Goal: Task Accomplishment & Management: Complete application form

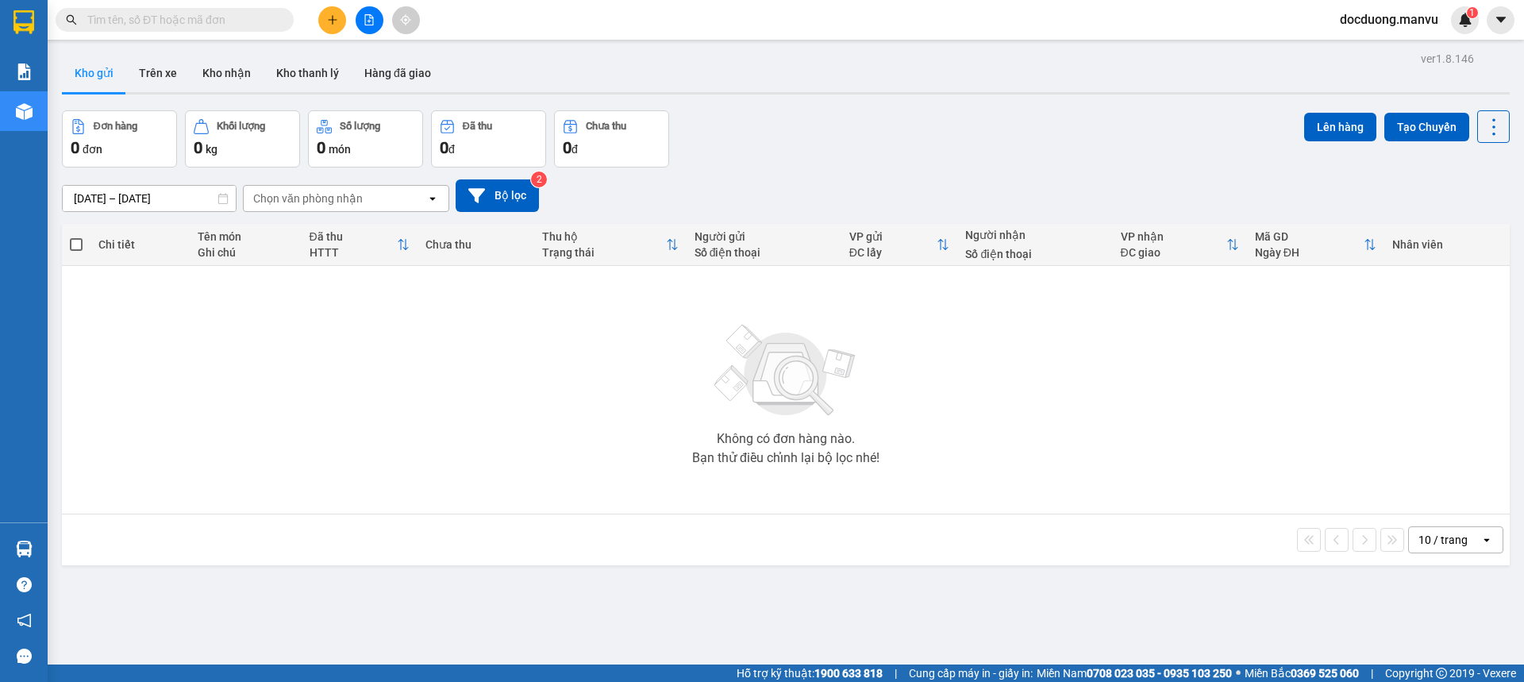
click at [337, 17] on icon "plus" at bounding box center [332, 19] width 11 height 11
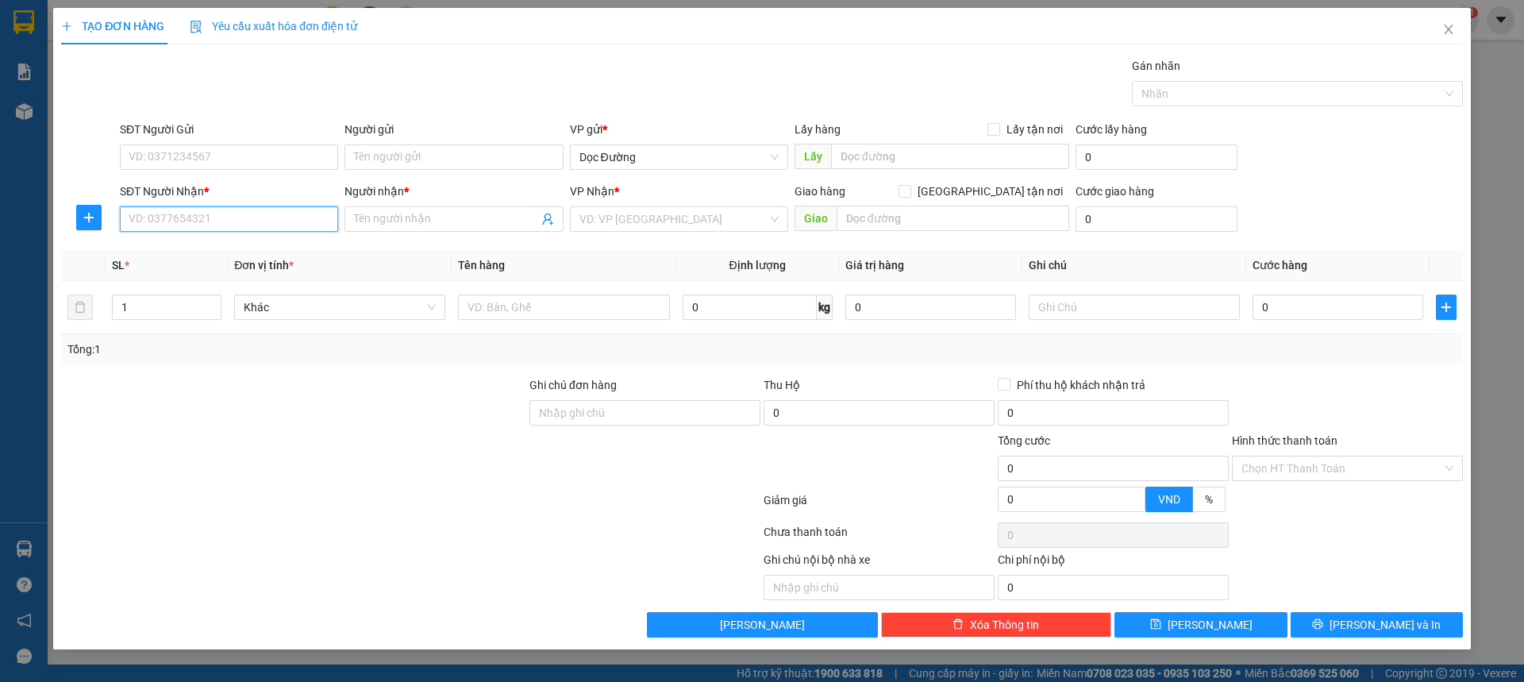
click at [194, 212] on input "SĐT Người Nhận *" at bounding box center [229, 218] width 218 height 25
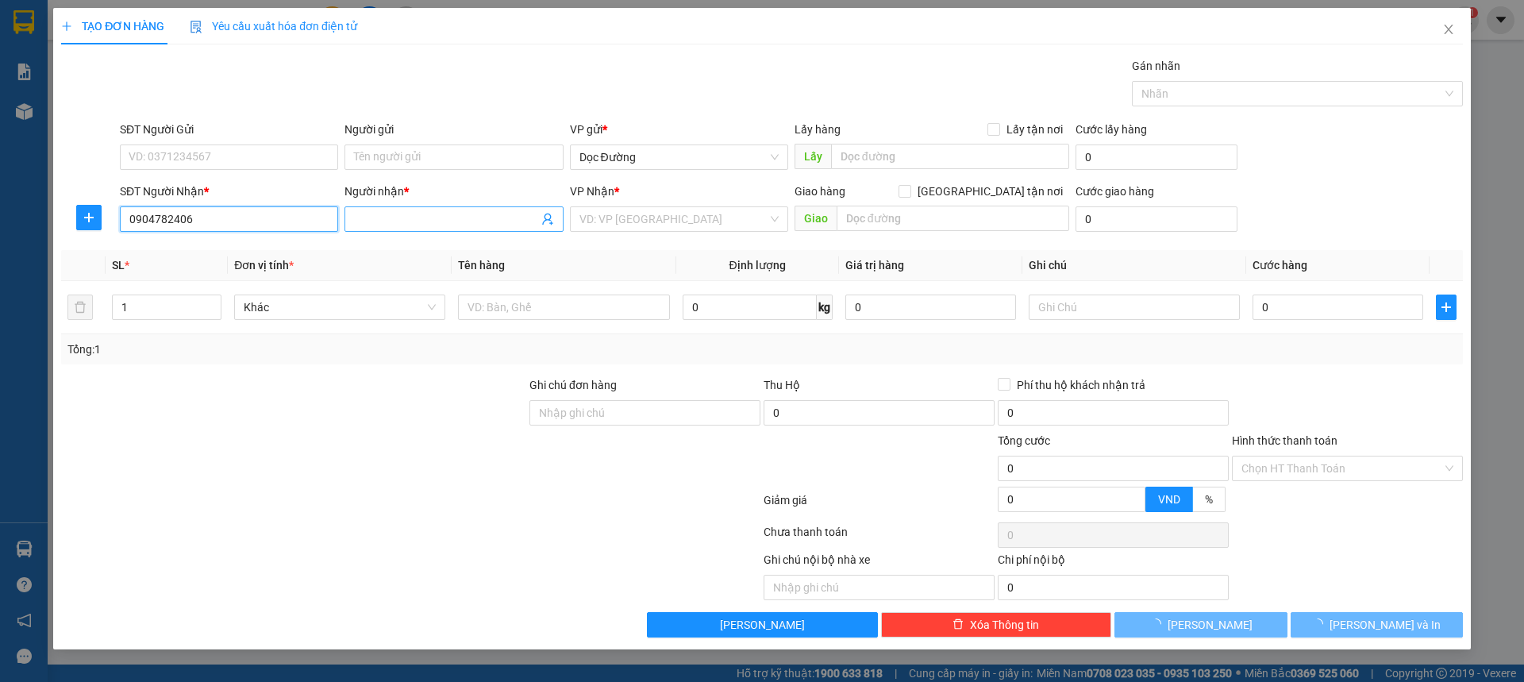
type input "0904782406"
click at [410, 217] on input "Người nhận *" at bounding box center [445, 218] width 183 height 17
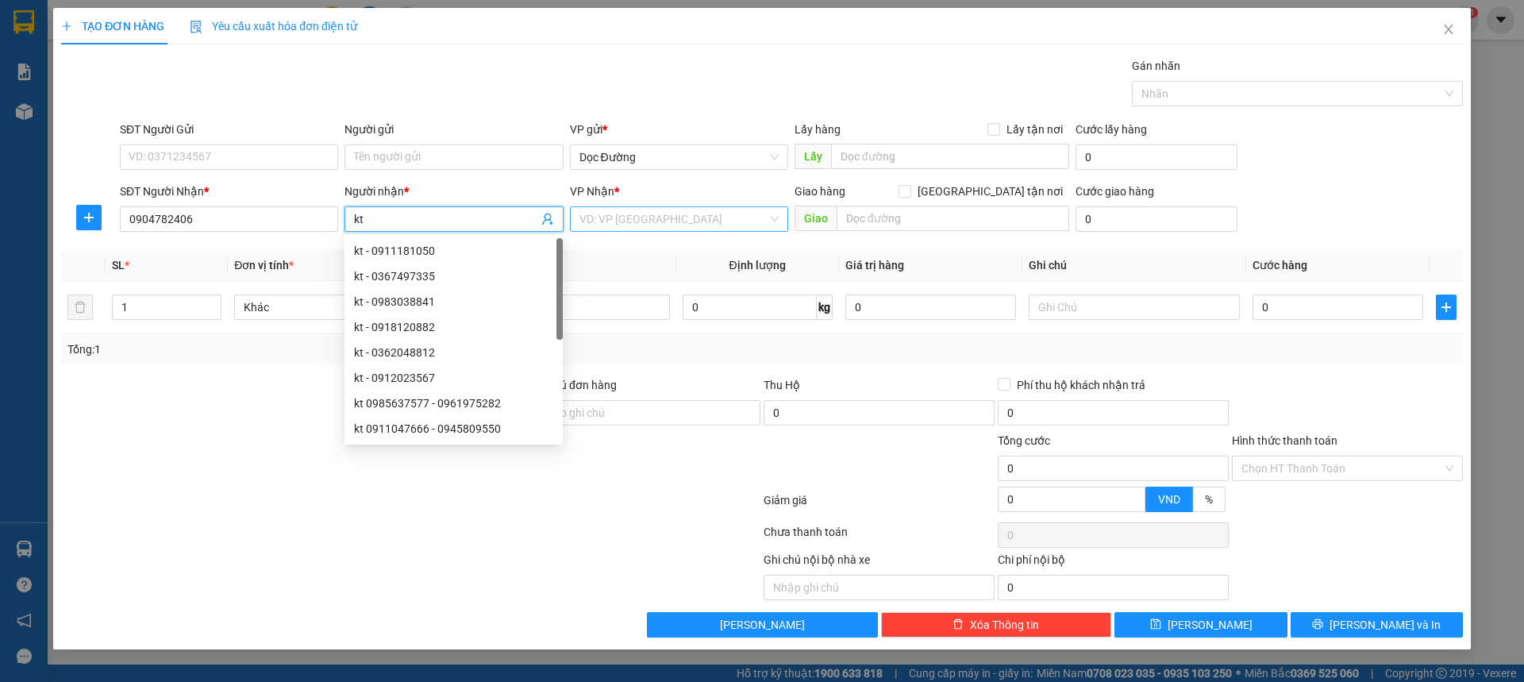
type input "kt"
click at [641, 225] on input "search" at bounding box center [674, 219] width 188 height 24
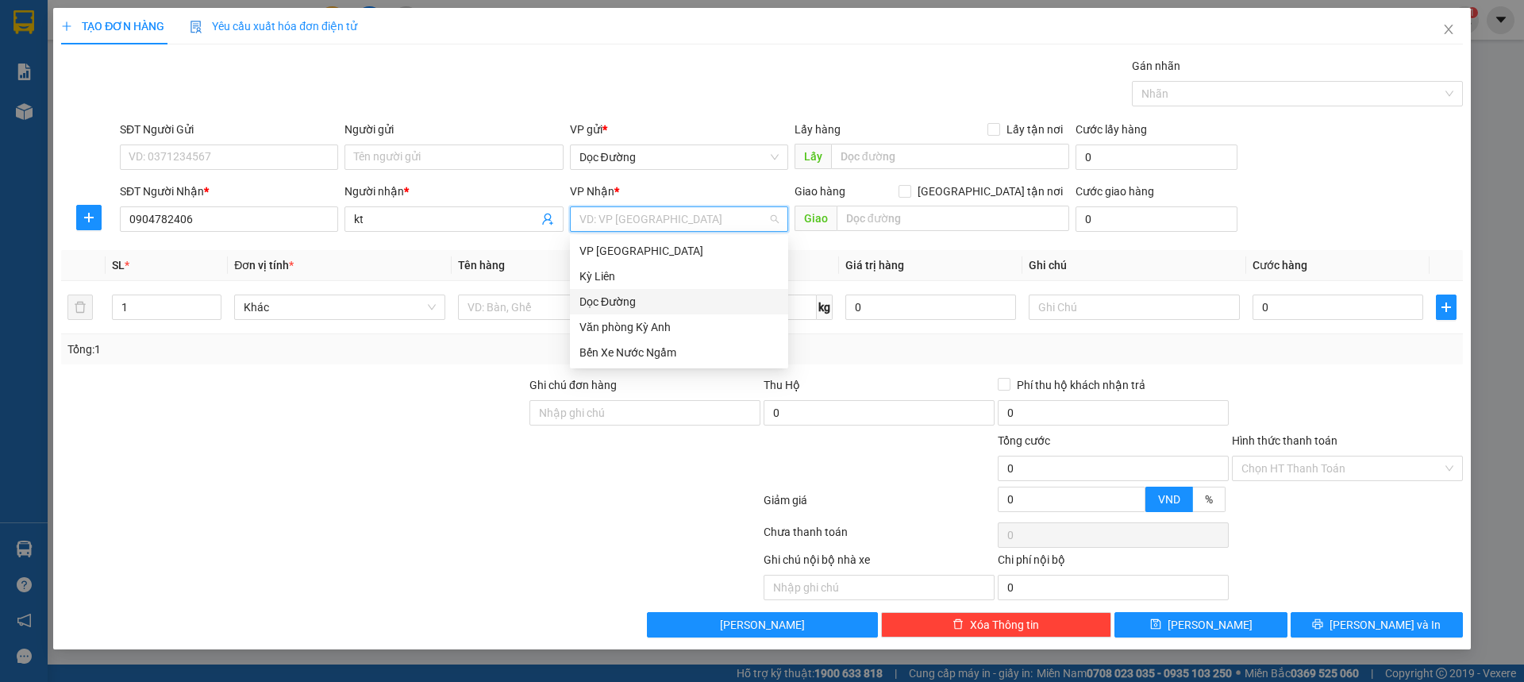
click at [645, 300] on div "Dọc Đường" at bounding box center [679, 301] width 199 height 17
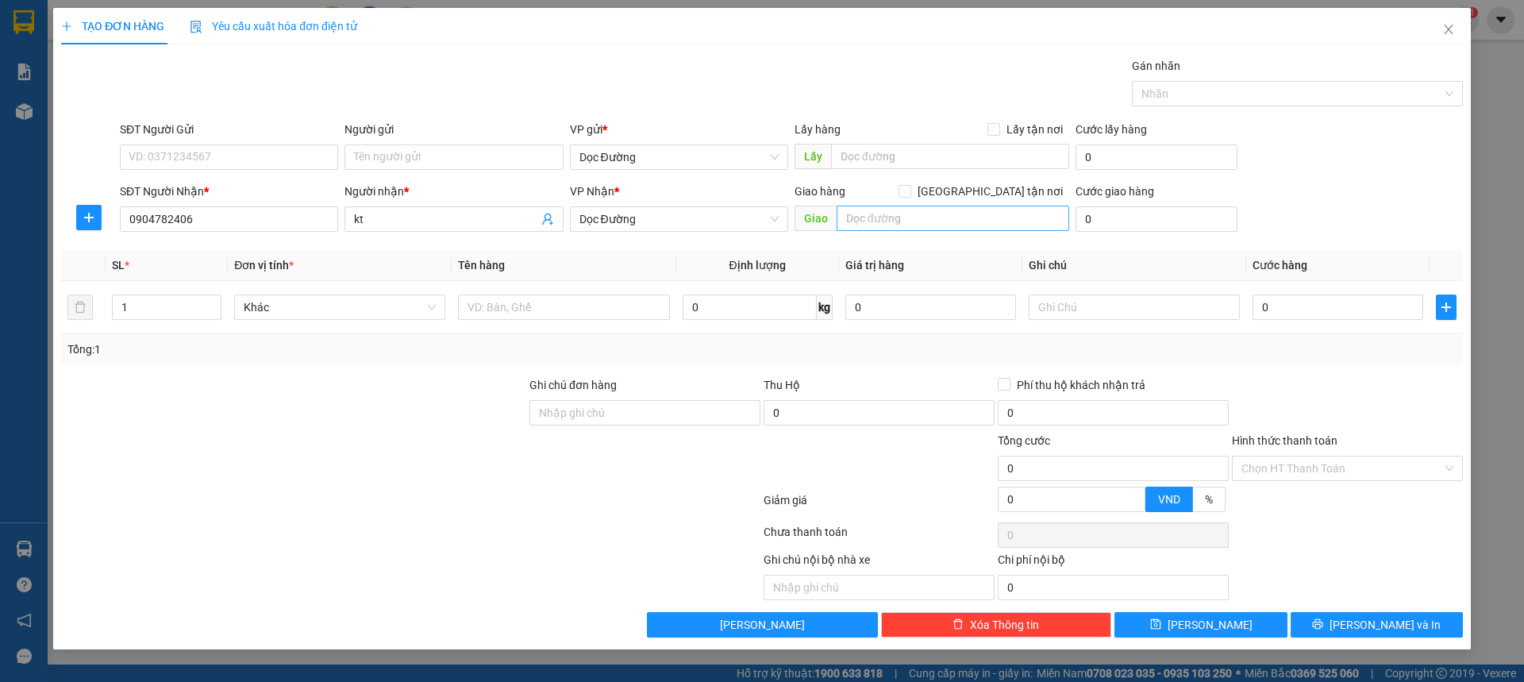
drag, startPoint x: 823, startPoint y: 230, endPoint x: 861, endPoint y: 221, distance: 38.5
click at [835, 228] on span "Giao" at bounding box center [932, 218] width 275 height 25
click at [861, 220] on input "text" at bounding box center [953, 218] width 233 height 25
type input "cx"
click at [568, 310] on input "text" at bounding box center [563, 307] width 211 height 25
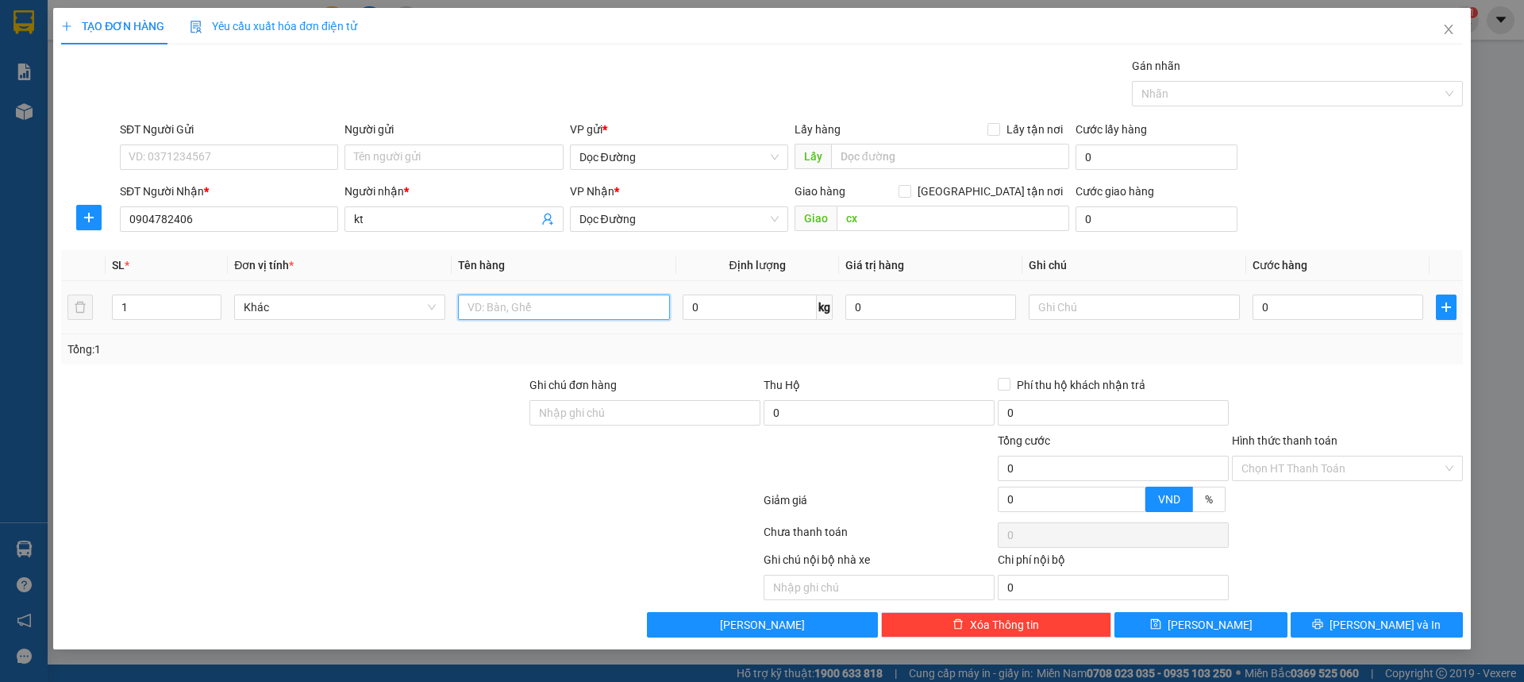
click at [601, 306] on input "text" at bounding box center [563, 307] width 211 height 25
type input "1 xe"
click at [1281, 320] on td "0" at bounding box center [1337, 307] width 183 height 53
click at [1285, 315] on input "0" at bounding box center [1338, 307] width 171 height 25
type input "005"
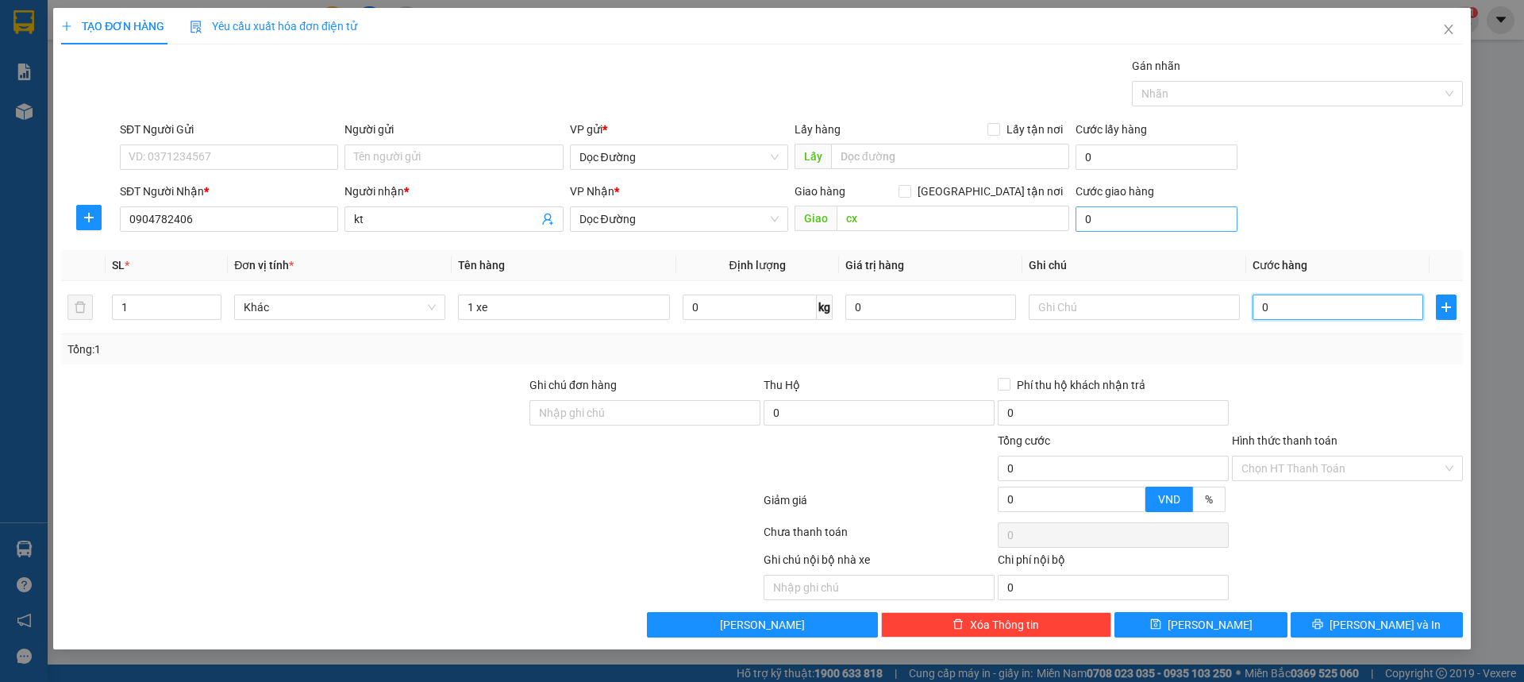
type input "5"
type input "0.050"
type input "50"
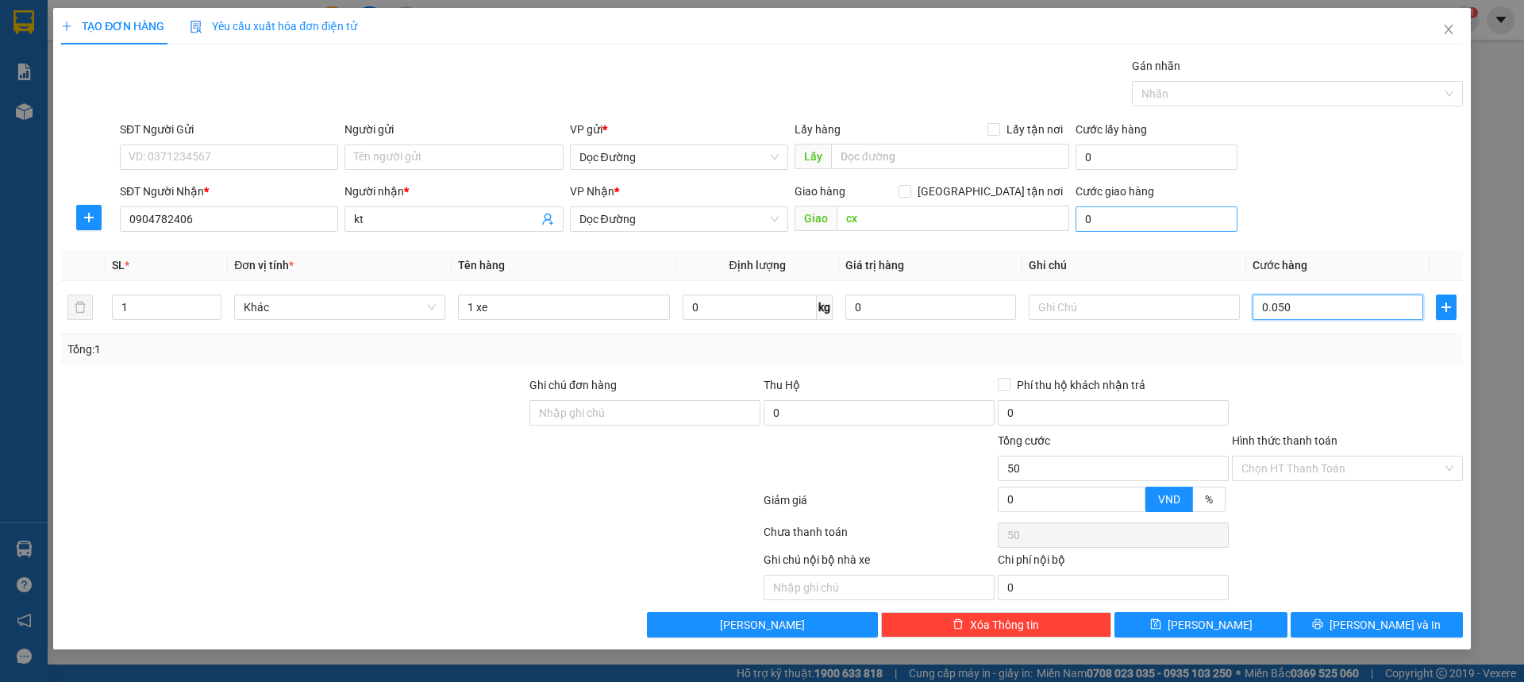
type input "00.500"
type input "500"
type input "0.005.000"
type input "5.000"
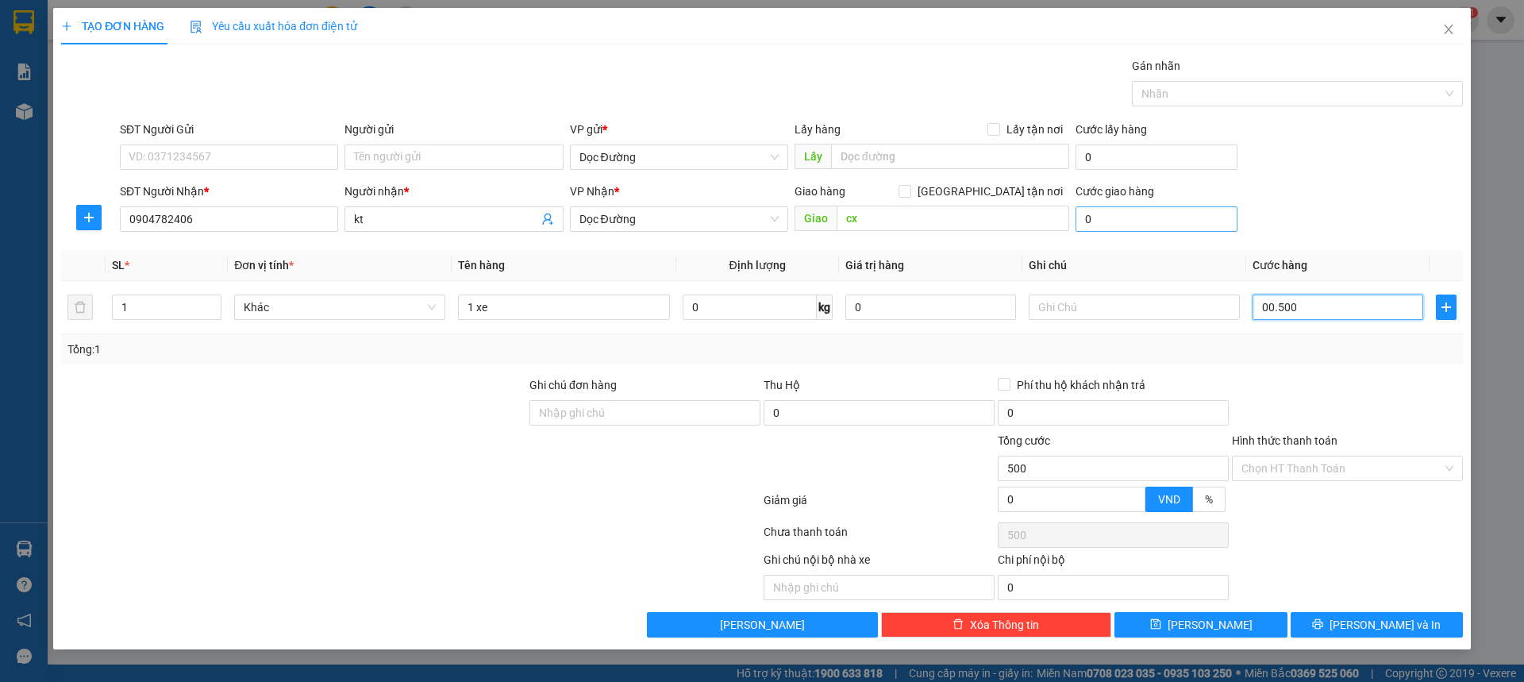
type input "5.000"
type input "000.050.000"
type input "50.000"
type input "[PHONE_NUMBER]"
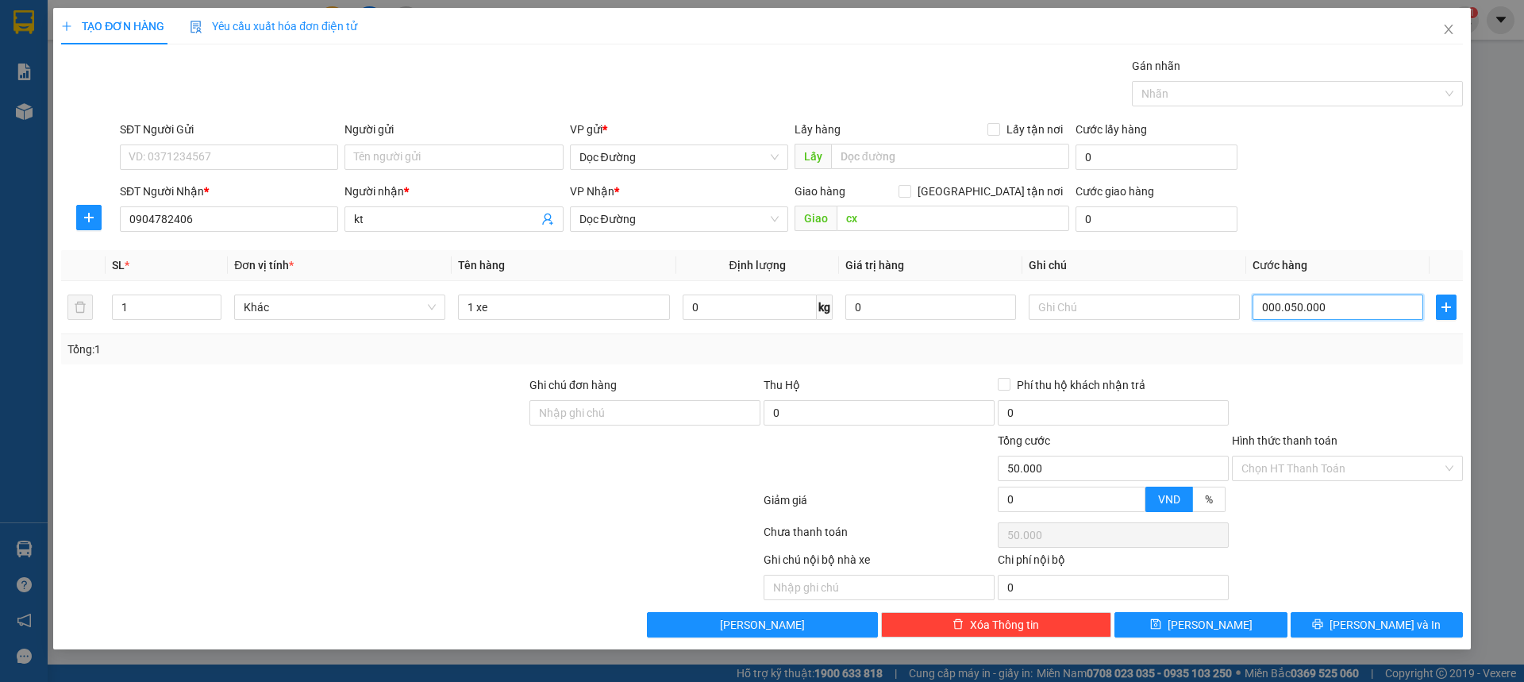
type input "500.000"
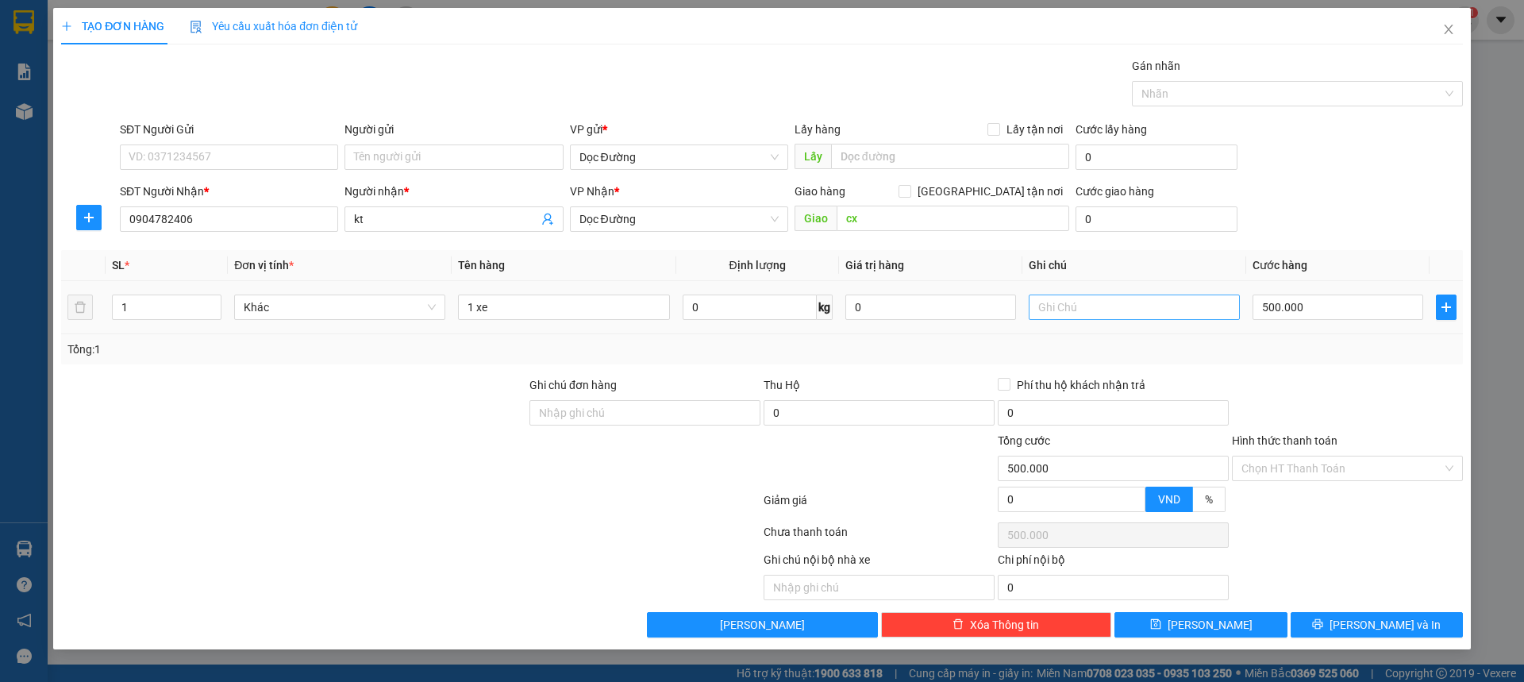
drag, startPoint x: 1358, startPoint y: 339, endPoint x: 1141, endPoint y: 307, distance: 219.0
click at [1350, 339] on div "Tổng: 1" at bounding box center [762, 349] width 1402 height 30
click at [1242, 609] on div "Transit Pickup Surcharge Ids Transit Deliver Surcharge Ids Transit Deliver Surc…" at bounding box center [762, 347] width 1402 height 580
click at [1241, 614] on button "[PERSON_NAME]" at bounding box center [1201, 624] width 172 height 25
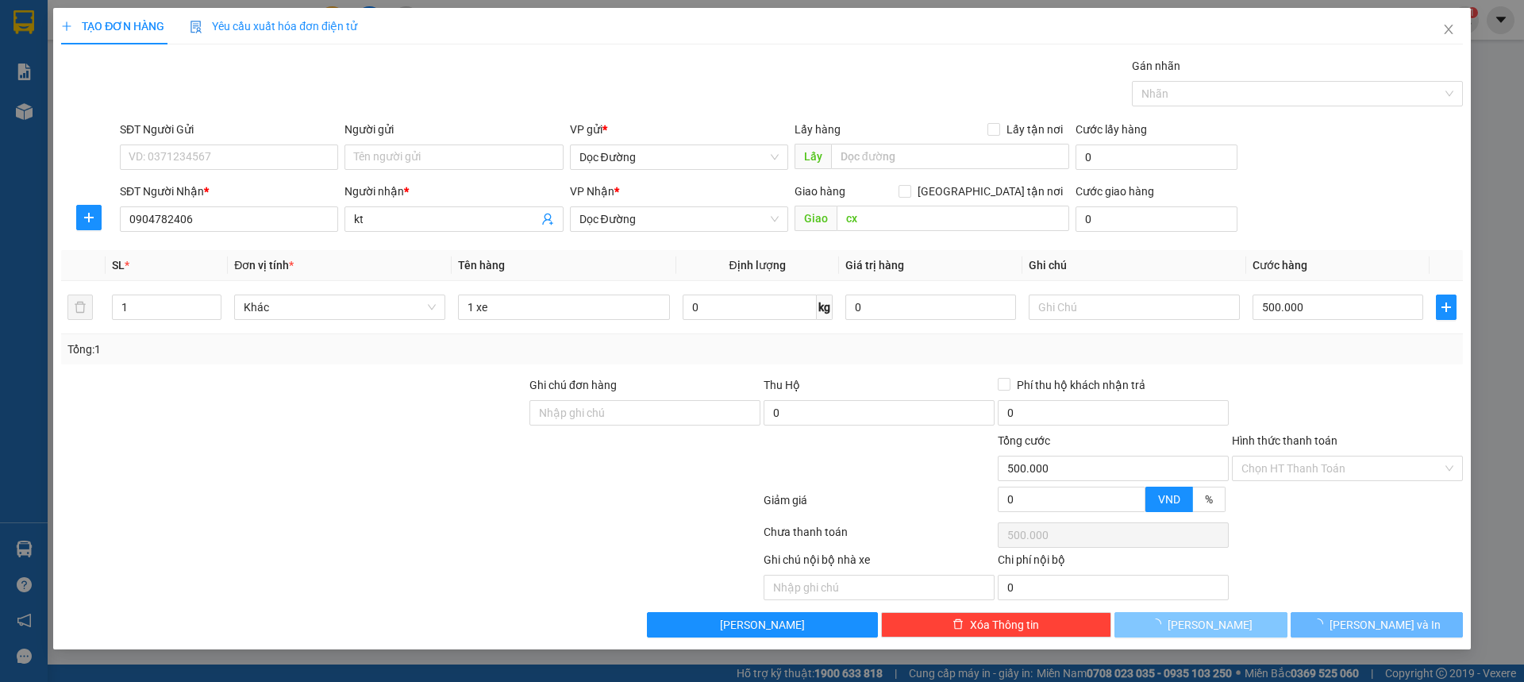
click at [1238, 618] on button "[PERSON_NAME]" at bounding box center [1201, 624] width 172 height 25
type input "0"
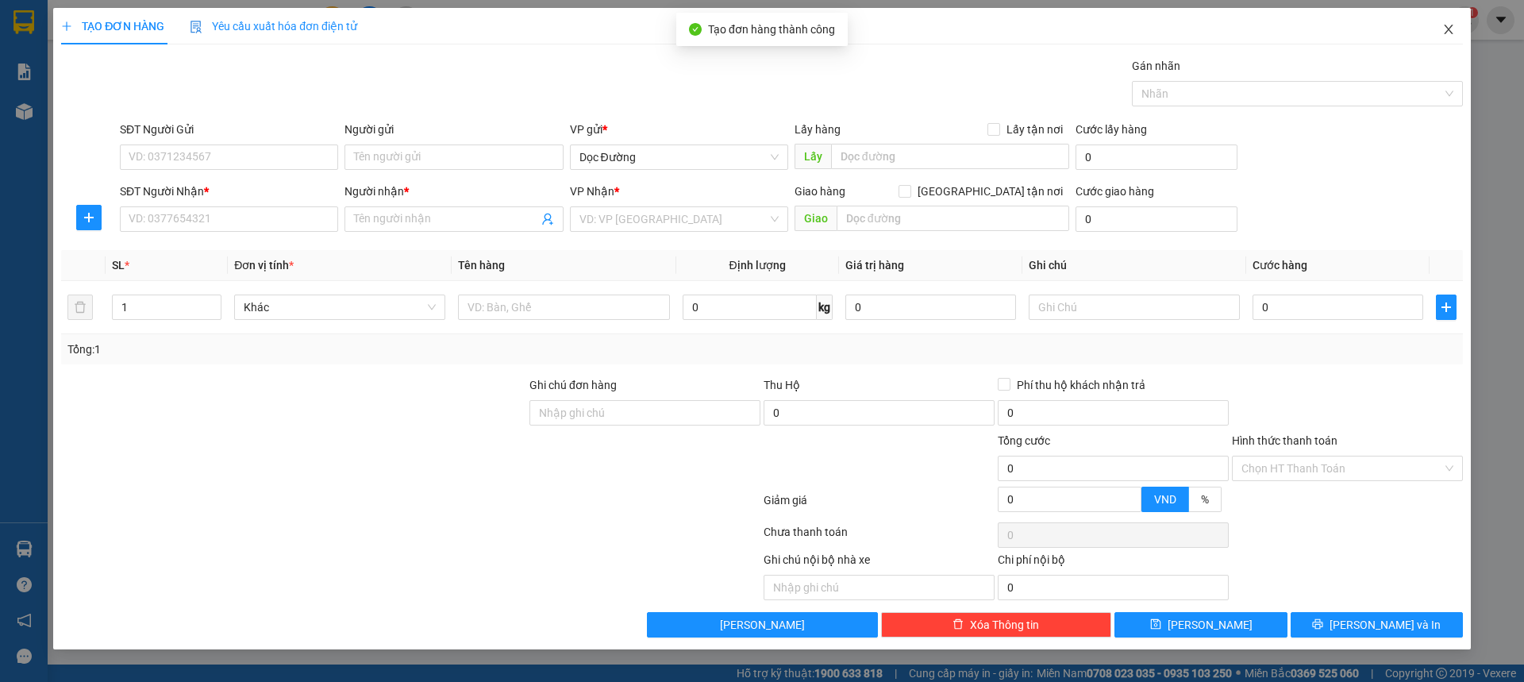
click at [1452, 34] on icon "close" at bounding box center [1448, 30] width 9 height 10
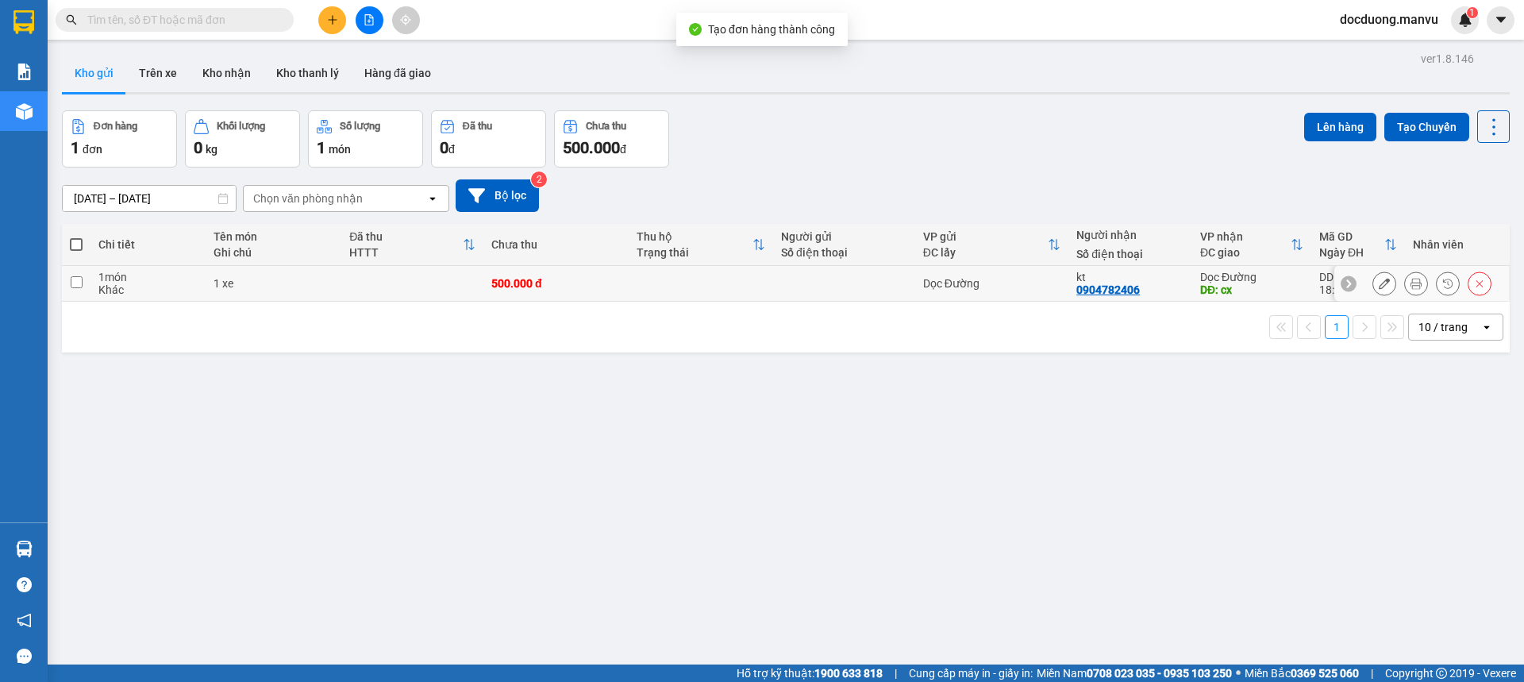
click at [476, 291] on td at bounding box center [412, 284] width 142 height 36
checkbox input "true"
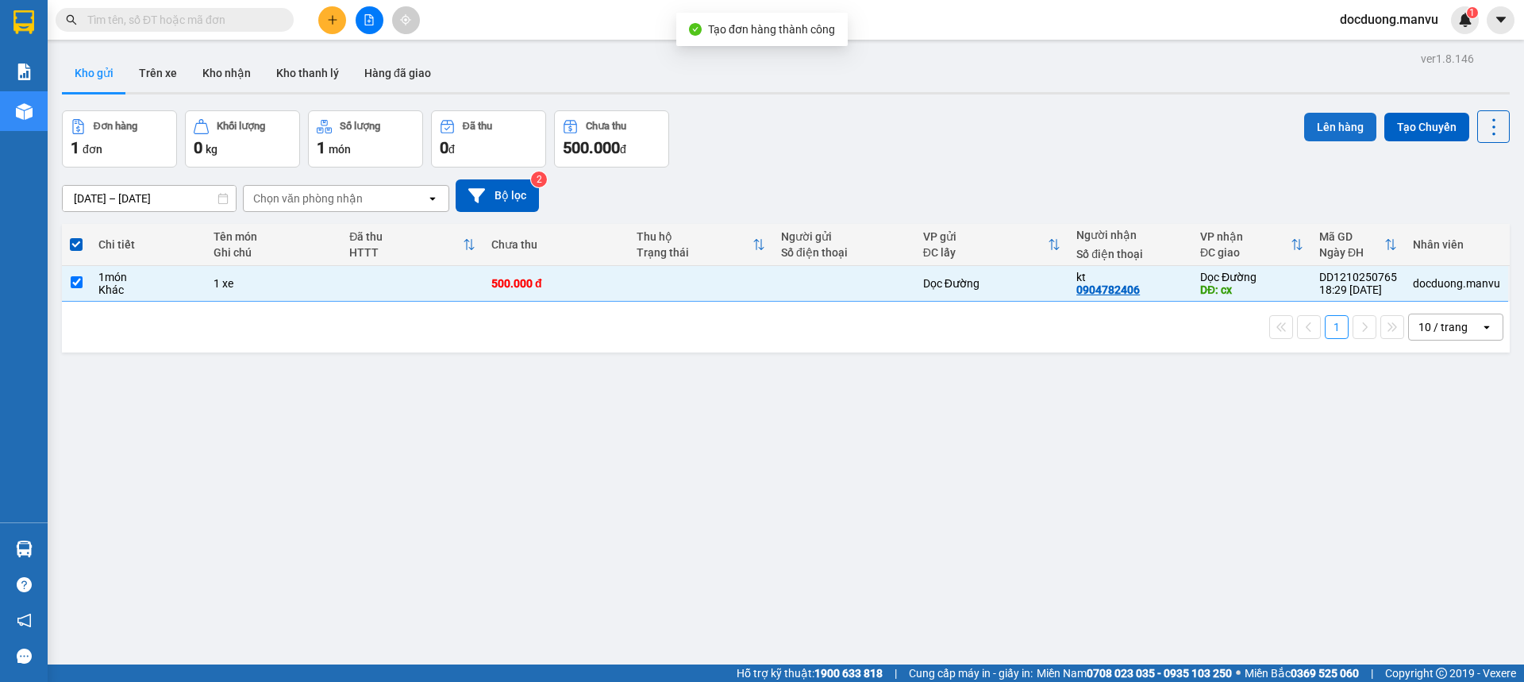
click at [1346, 124] on button "Lên hàng" at bounding box center [1340, 127] width 72 height 29
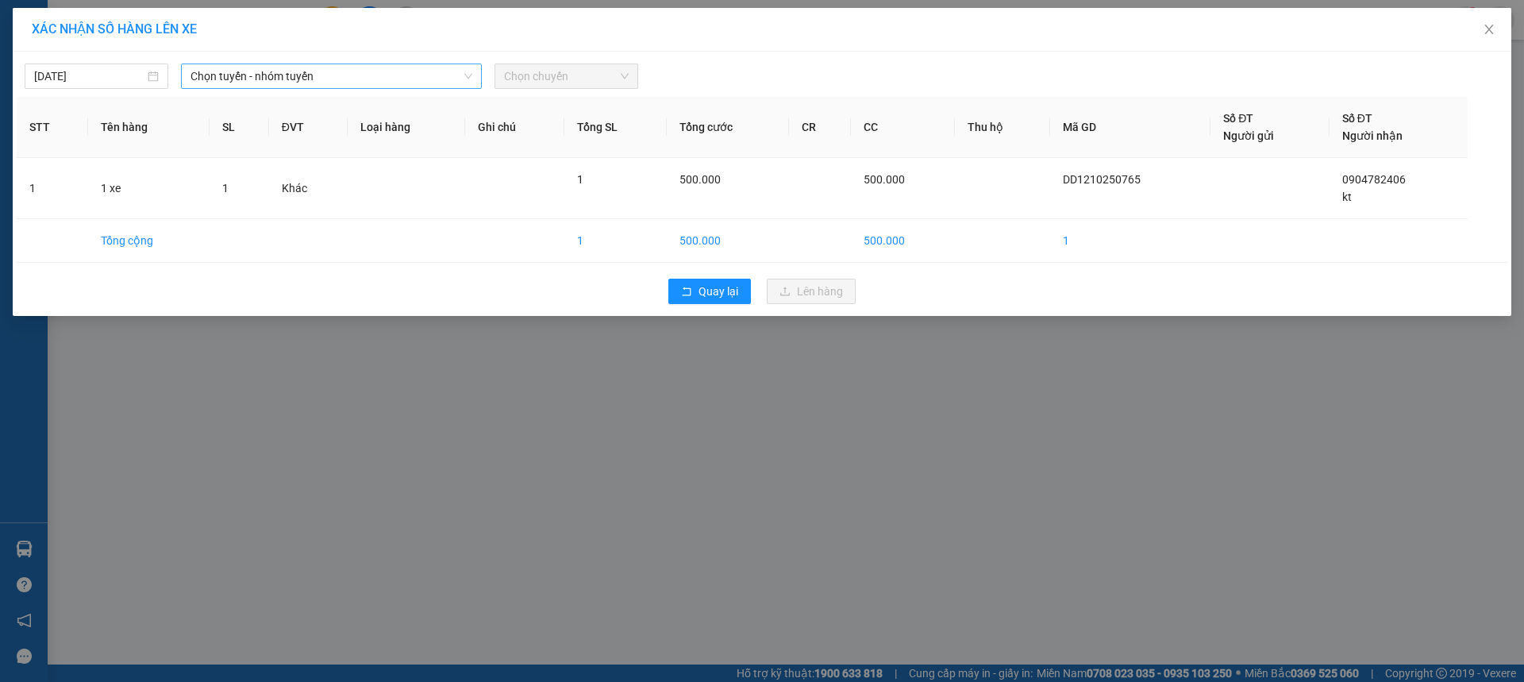
click at [341, 83] on span "Chọn tuyến - nhóm tuyến" at bounding box center [332, 76] width 282 height 24
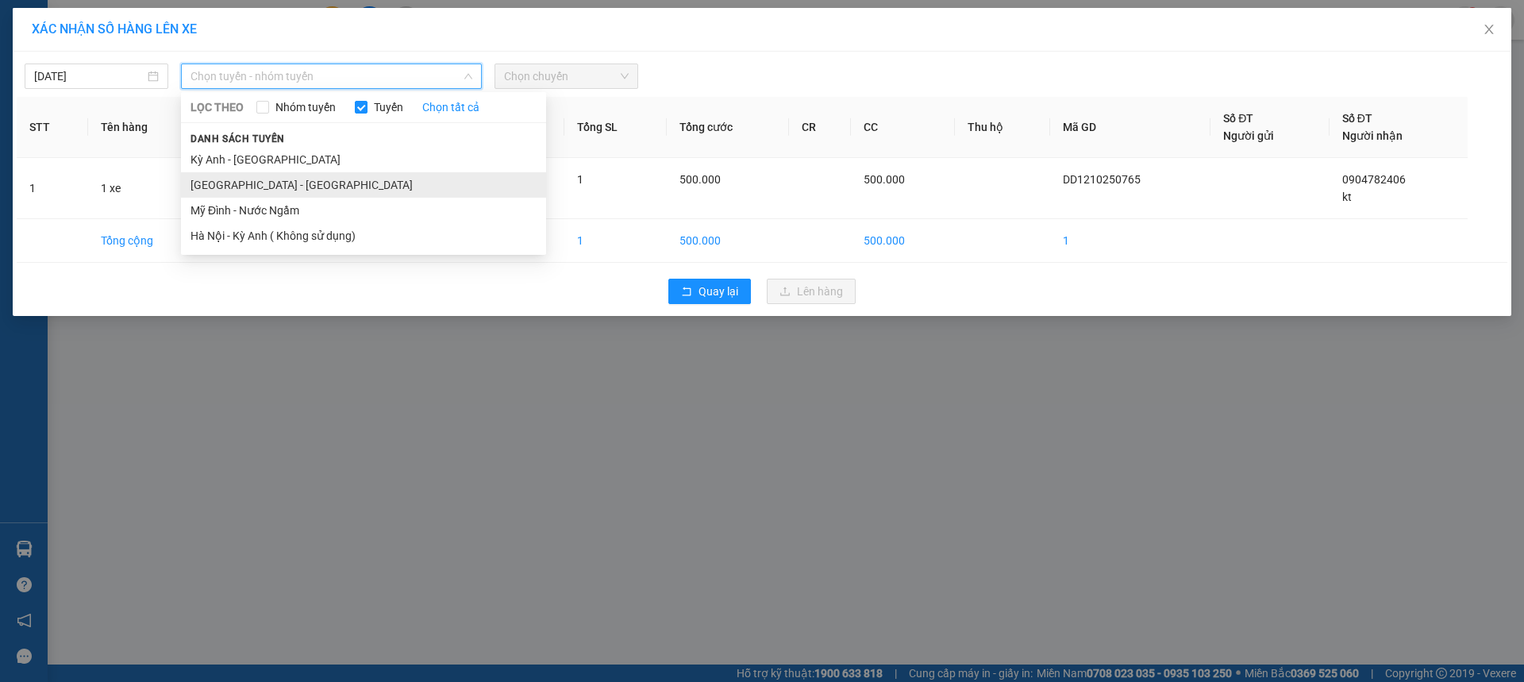
drag, startPoint x: 232, startPoint y: 180, endPoint x: 260, endPoint y: 167, distance: 31.6
click at [233, 179] on li "[GEOGRAPHIC_DATA] - [GEOGRAPHIC_DATA]" at bounding box center [363, 184] width 365 height 25
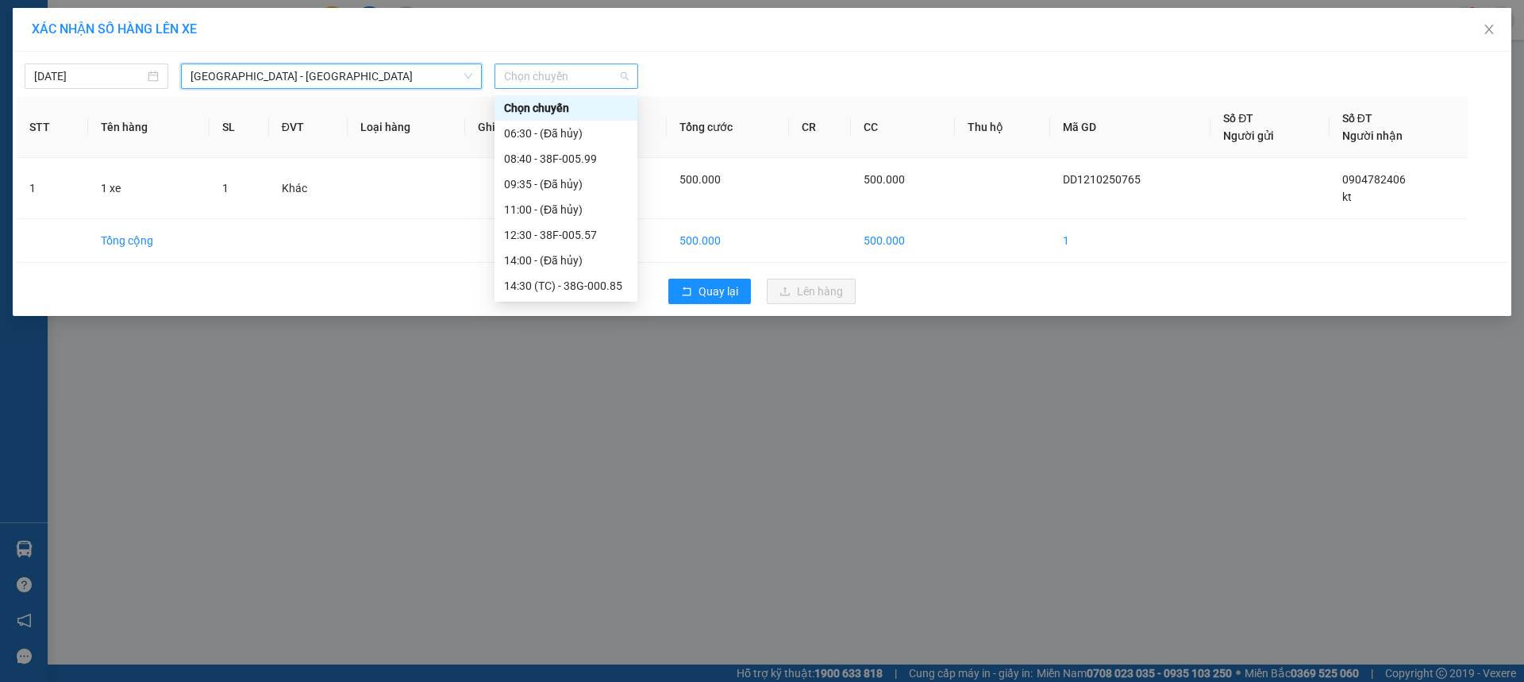
click at [533, 72] on span "Chọn chuyến" at bounding box center [566, 76] width 125 height 24
click at [592, 161] on div "08:40 - 38F-005.99" at bounding box center [566, 158] width 124 height 17
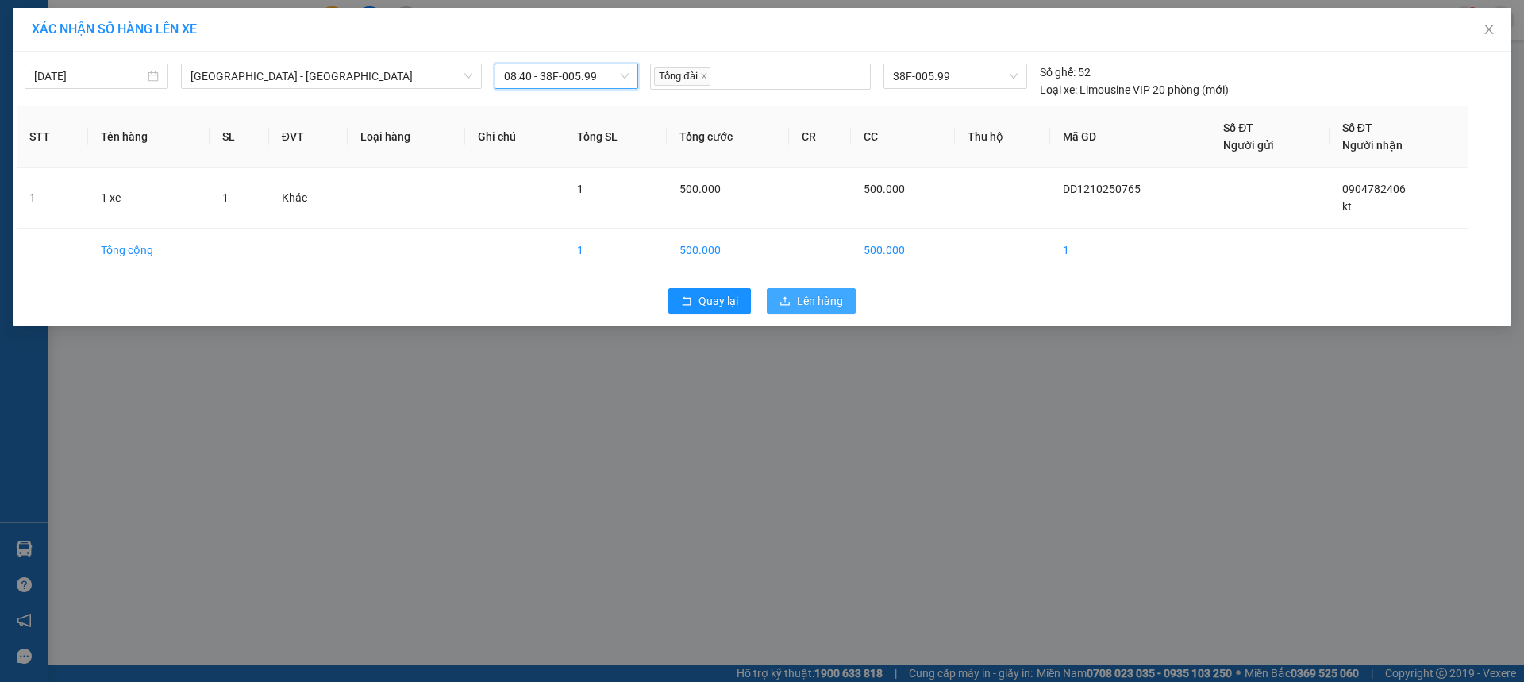
drag, startPoint x: 826, startPoint y: 314, endPoint x: 827, endPoint y: 303, distance: 11.1
click at [826, 314] on div "Quay lại Lên hàng" at bounding box center [762, 300] width 1491 height 41
click at [828, 296] on span "Lên hàng" at bounding box center [820, 300] width 46 height 17
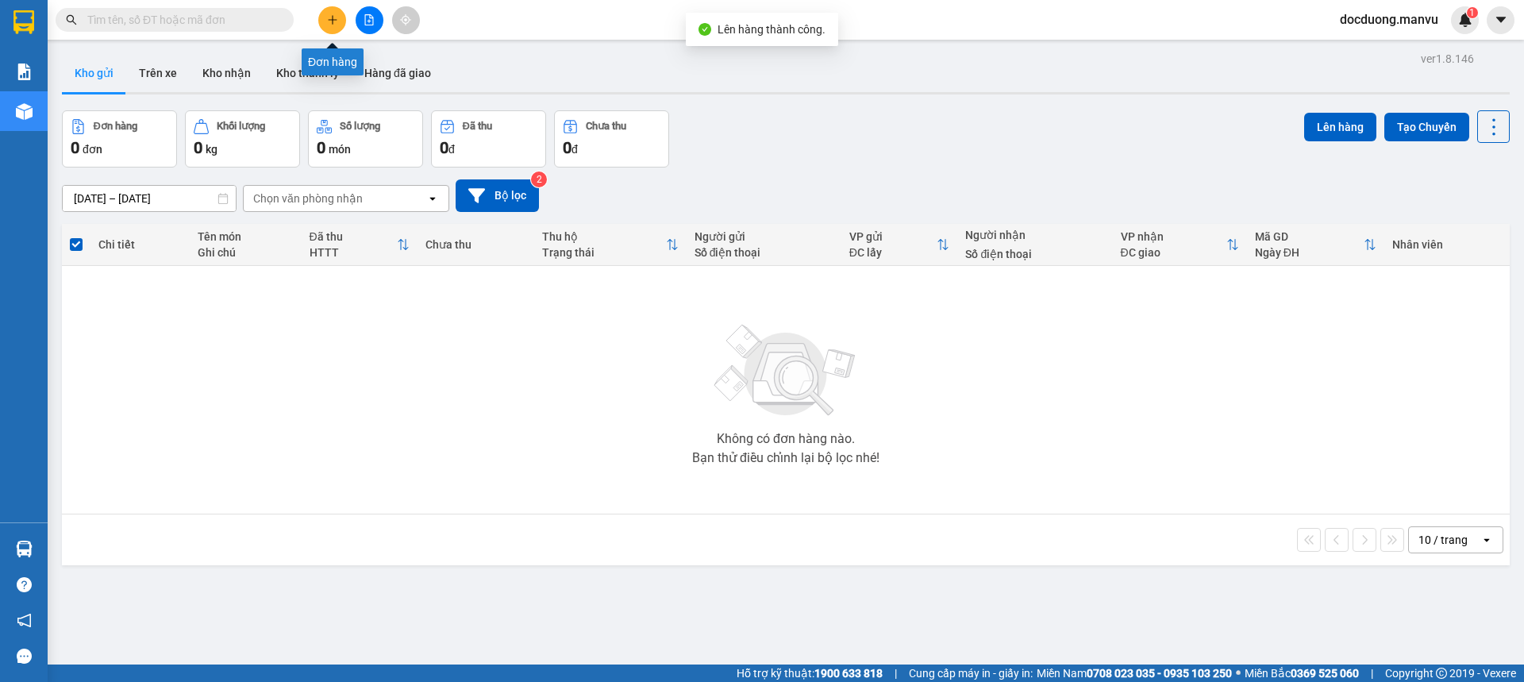
click at [340, 16] on button at bounding box center [332, 20] width 28 height 28
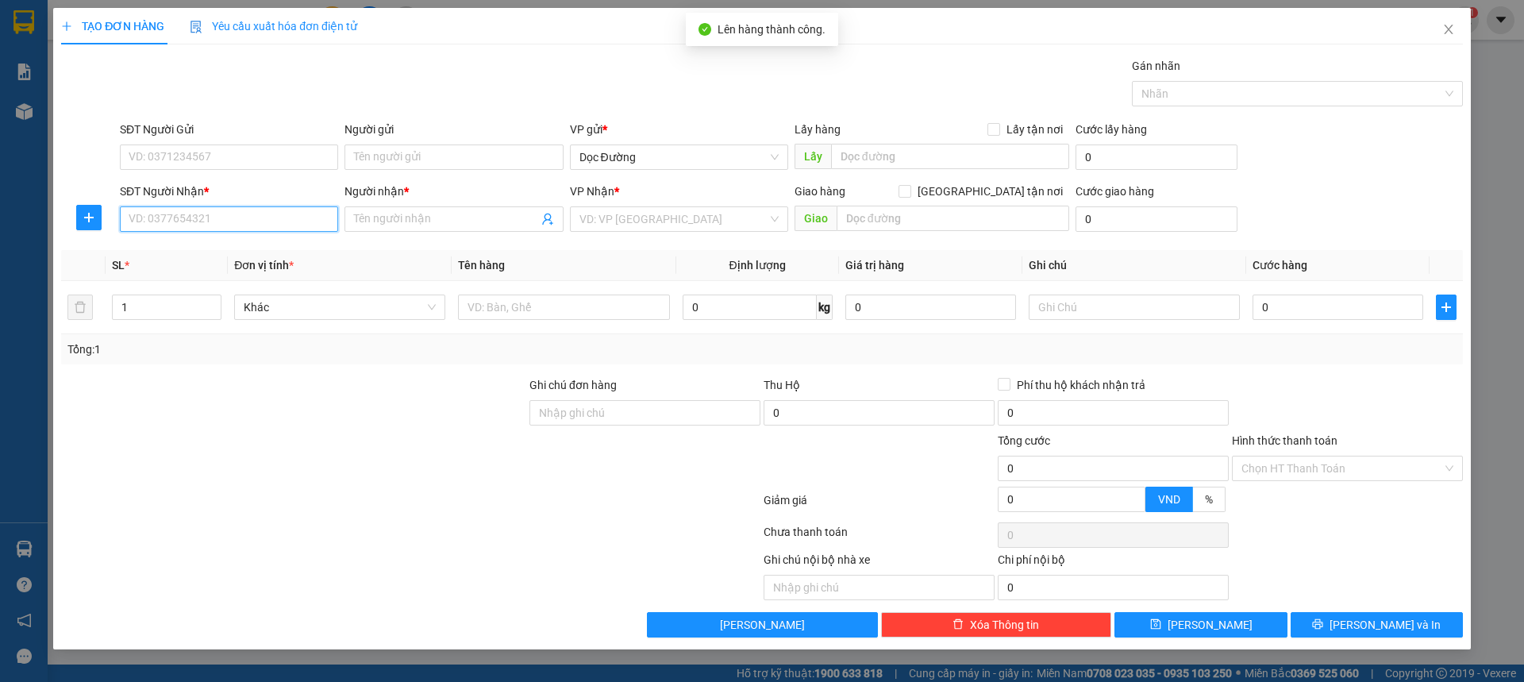
click at [221, 219] on input "SĐT Người Nhận *" at bounding box center [229, 218] width 218 height 25
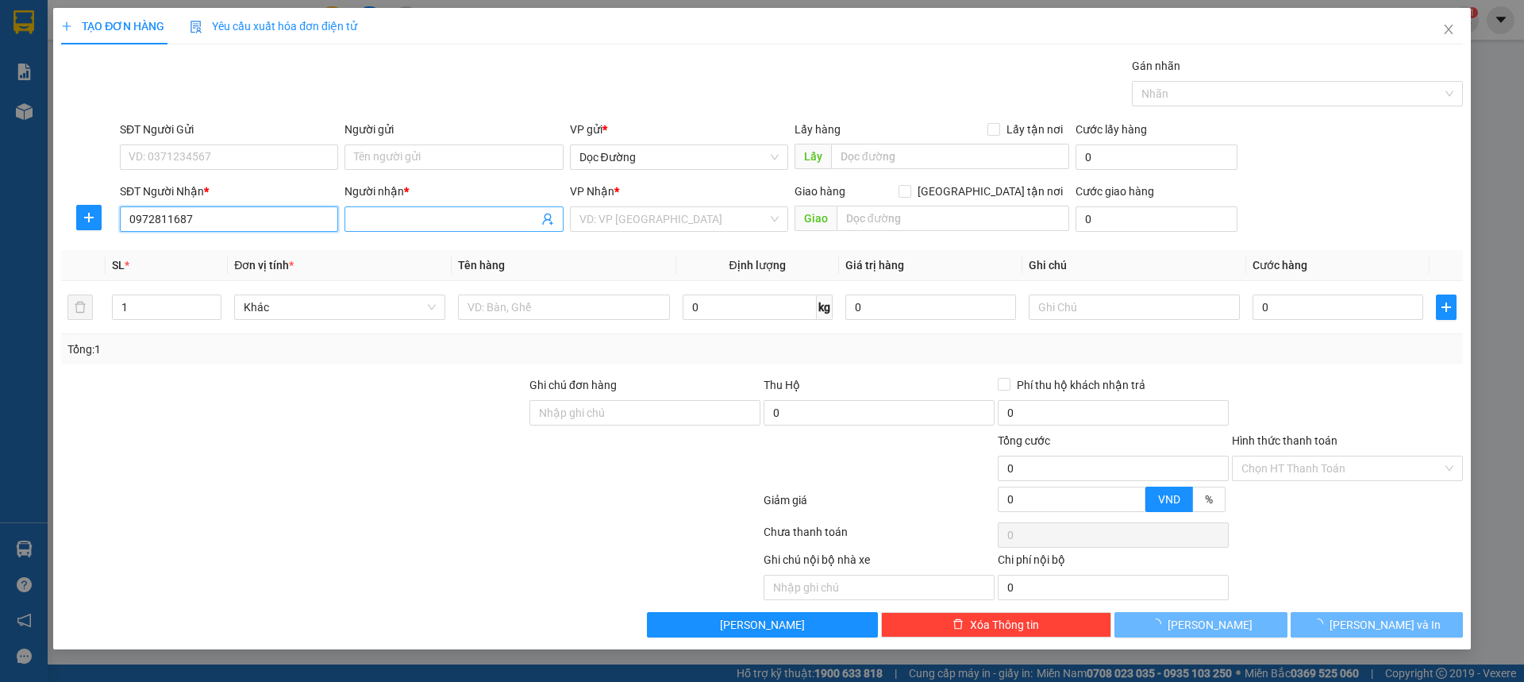
type input "0972811687"
click at [460, 215] on input "Người nhận *" at bounding box center [445, 218] width 183 height 17
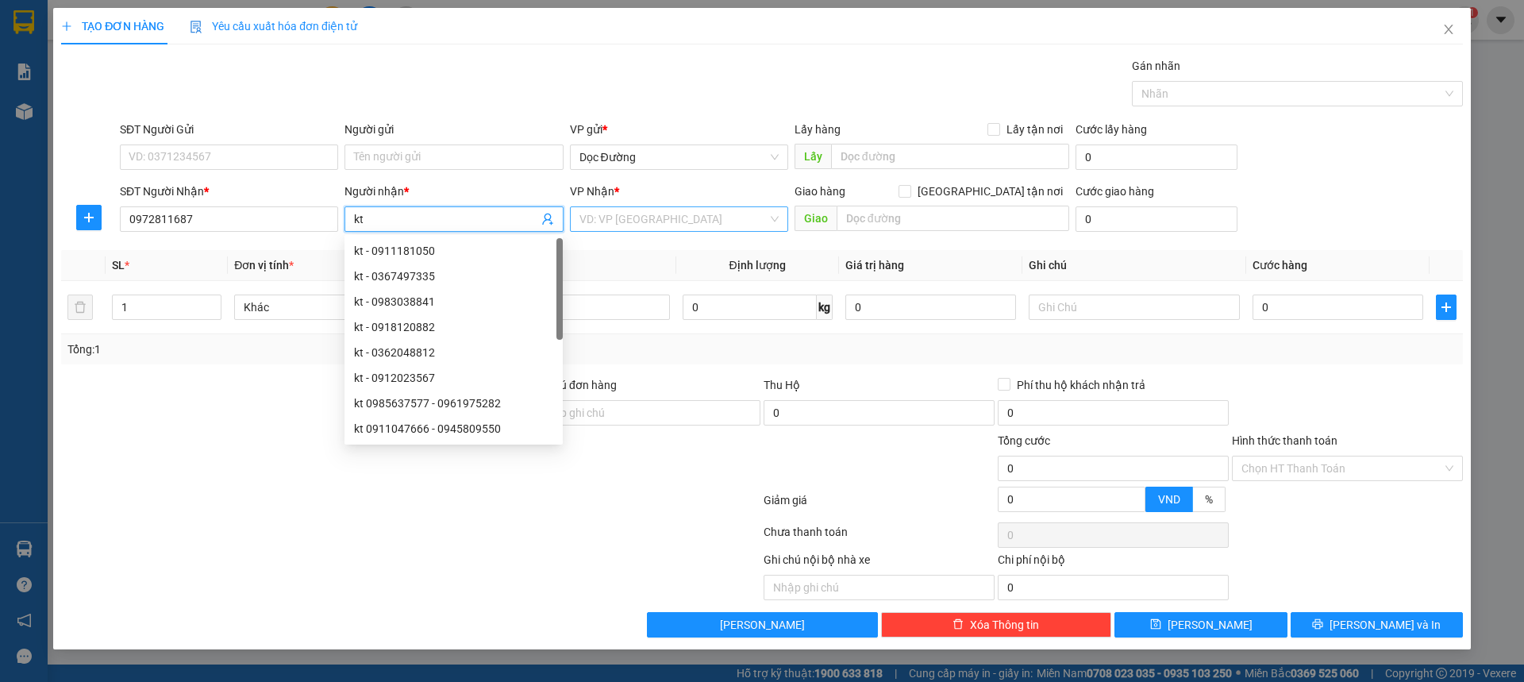
type input "kt"
click at [667, 218] on input "search" at bounding box center [674, 219] width 188 height 24
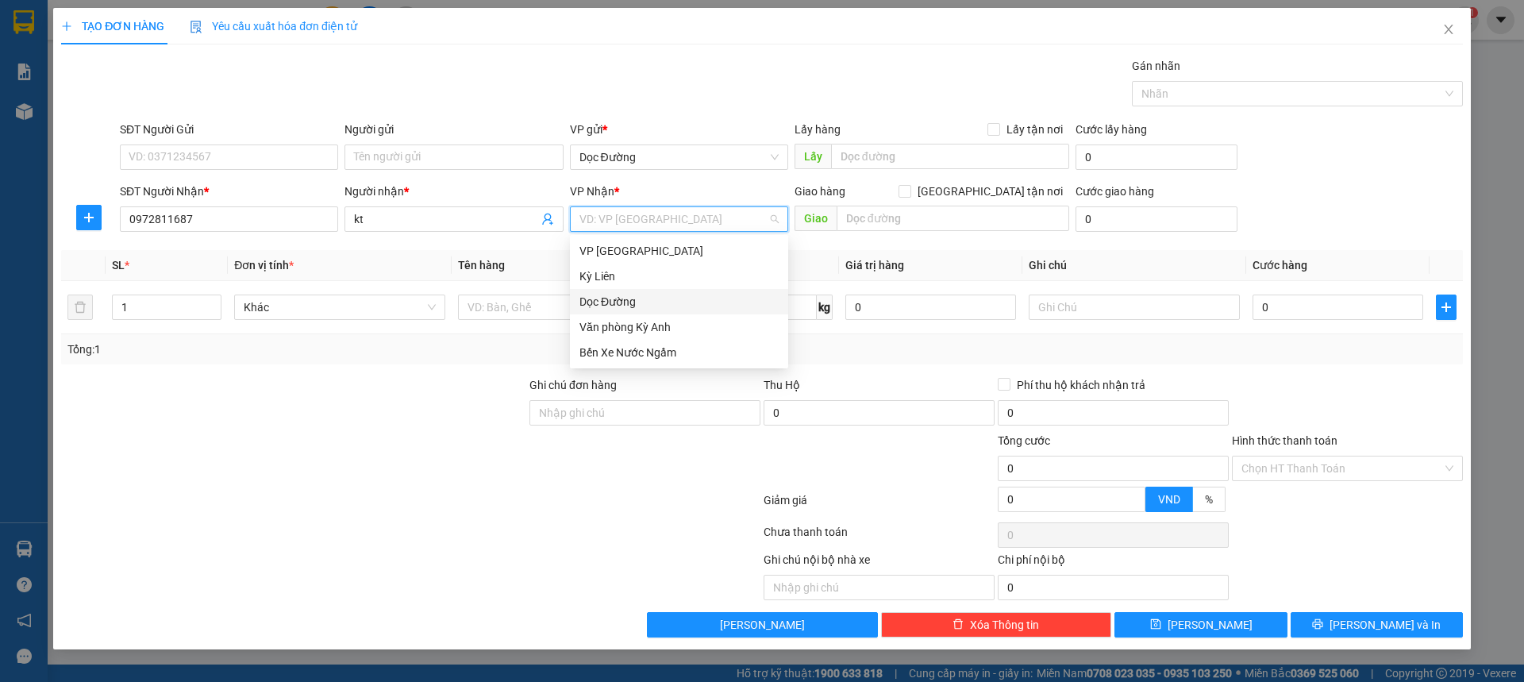
click at [629, 299] on div "Dọc Đường" at bounding box center [679, 301] width 199 height 17
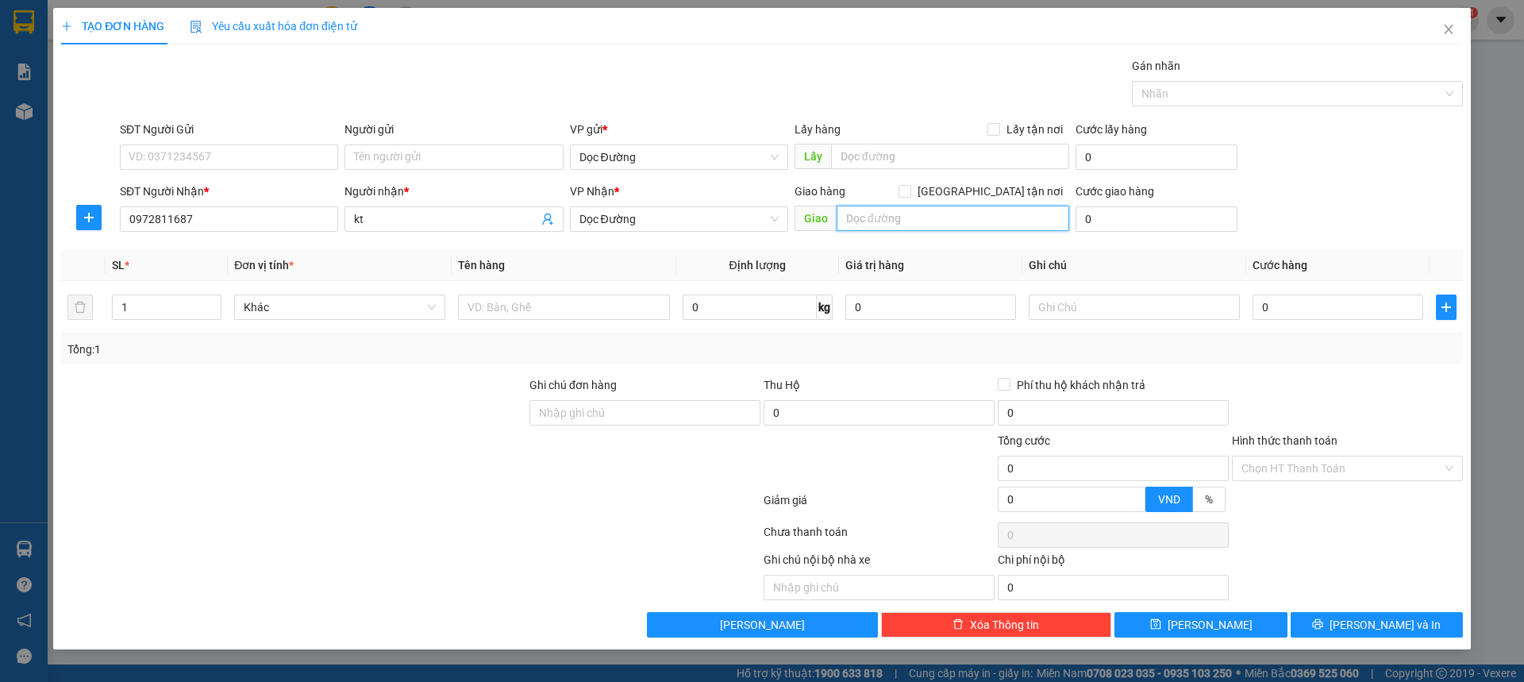
click at [887, 221] on input "text" at bounding box center [953, 218] width 233 height 25
type input "k liên"
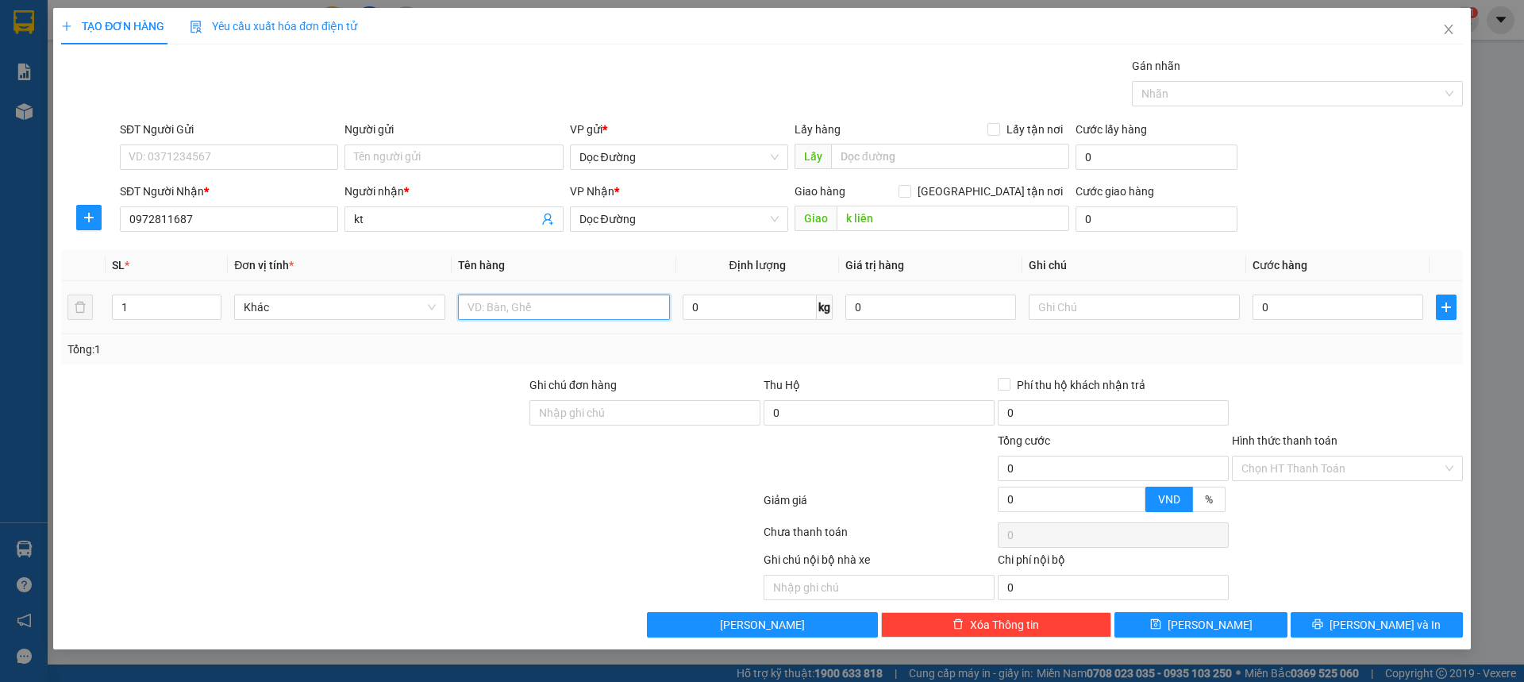
click at [598, 311] on input "text" at bounding box center [563, 307] width 211 height 25
type input "1 kiện"
click at [1327, 312] on input "0" at bounding box center [1338, 307] width 171 height 25
type input "005"
type input "5"
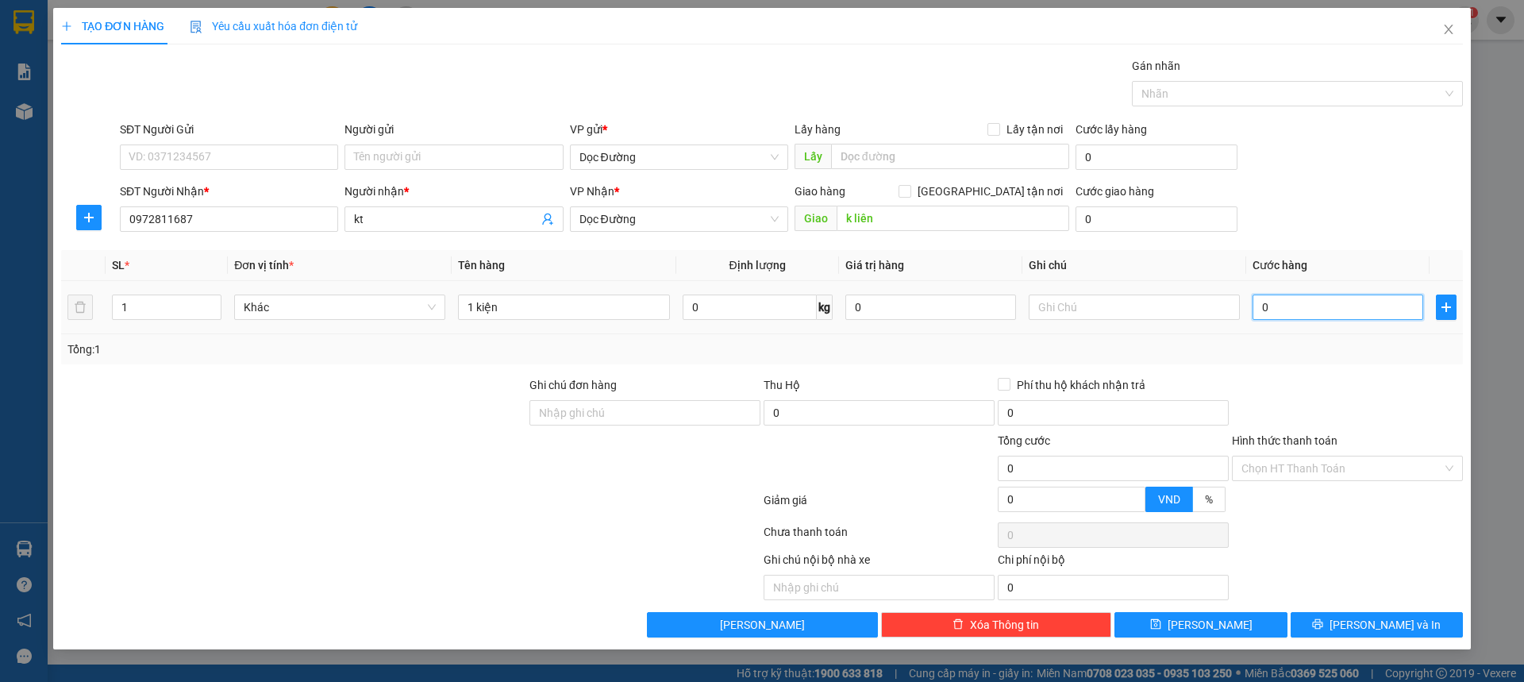
type input "5"
type input "0.050"
type input "50"
type input "00.500"
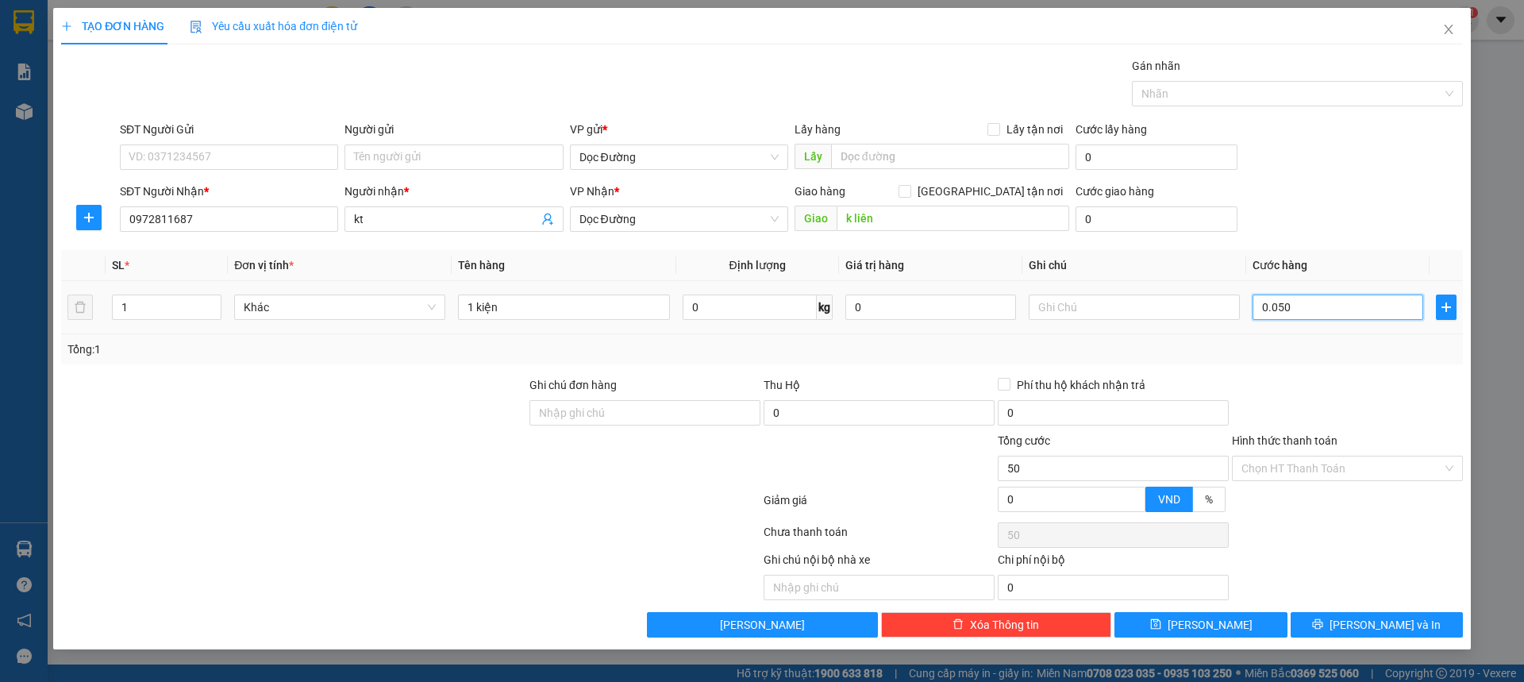
type input "500"
type input "0.005.000"
type input "5.000"
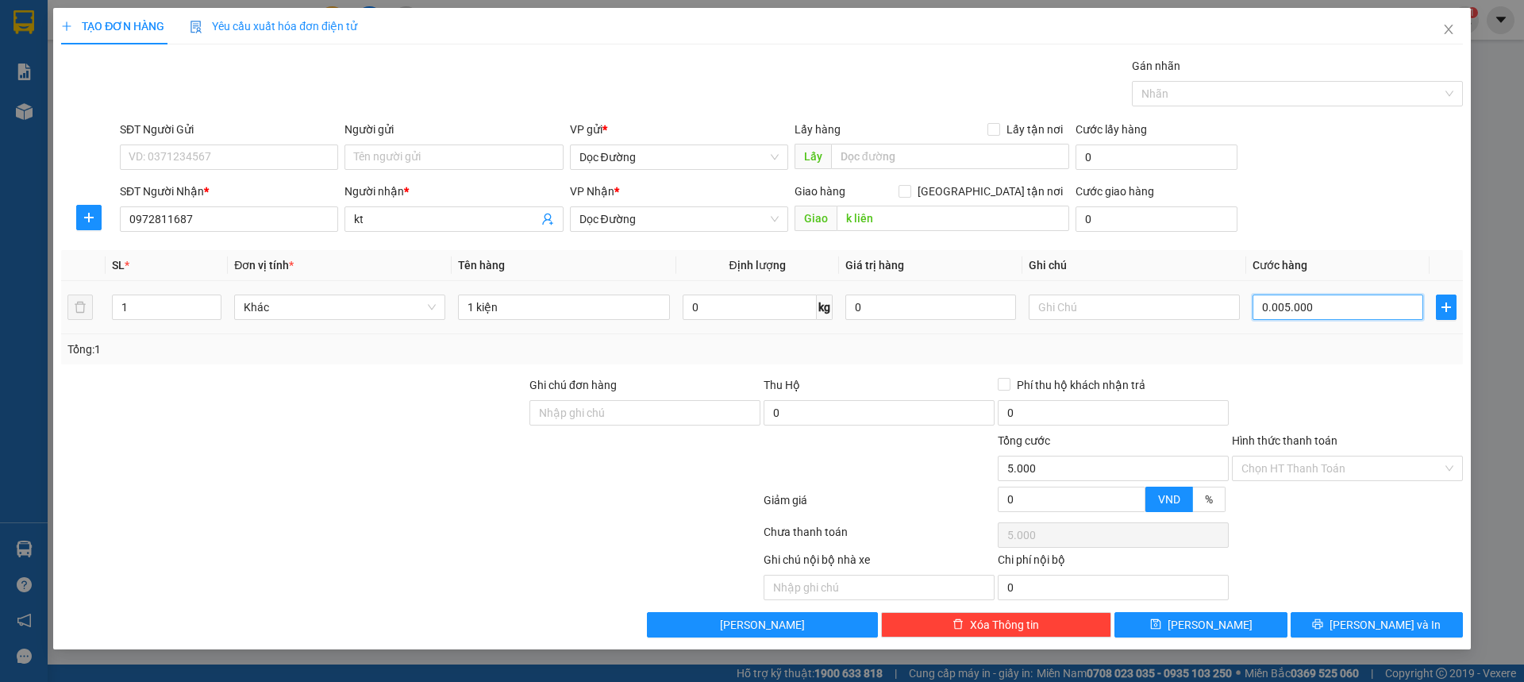
type input "000.050.000"
type input "50.000"
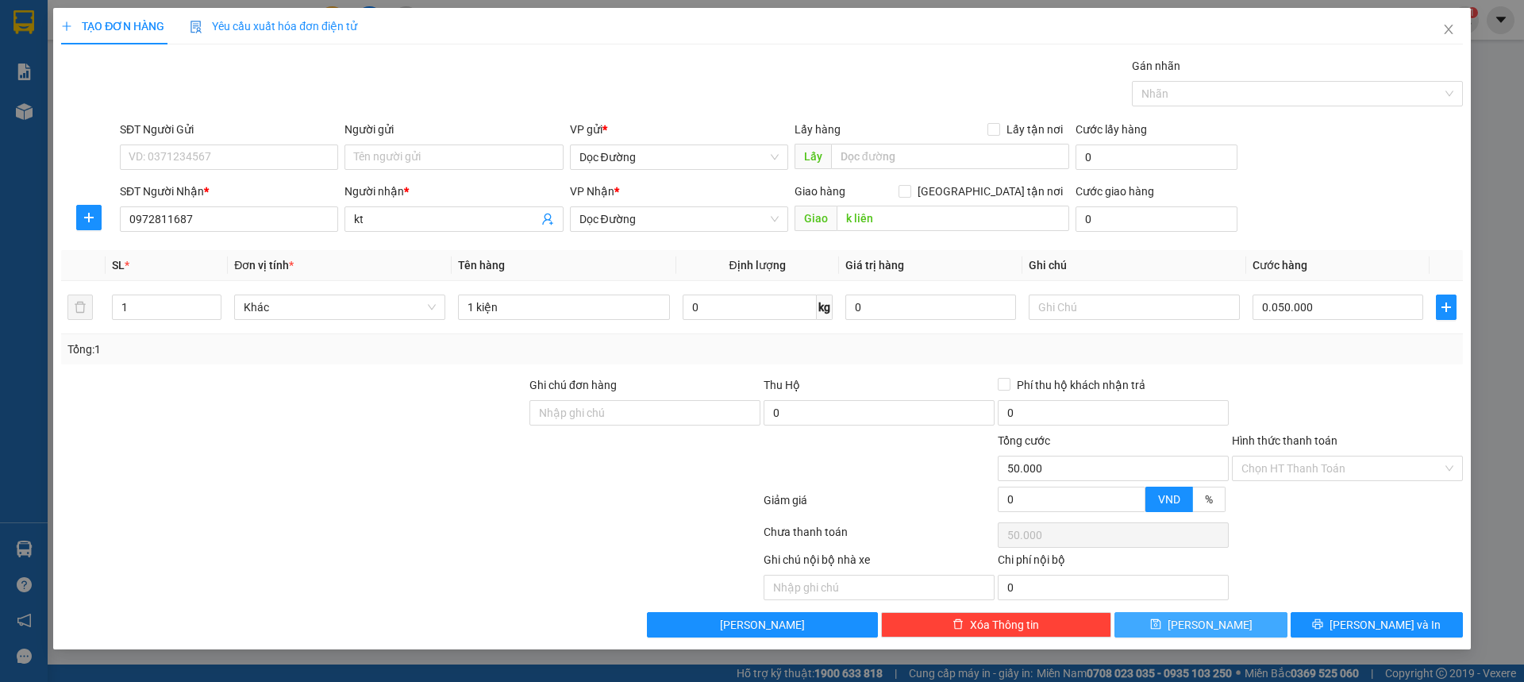
type input "50.000"
click at [1222, 615] on button "[PERSON_NAME]" at bounding box center [1201, 624] width 172 height 25
type input "0"
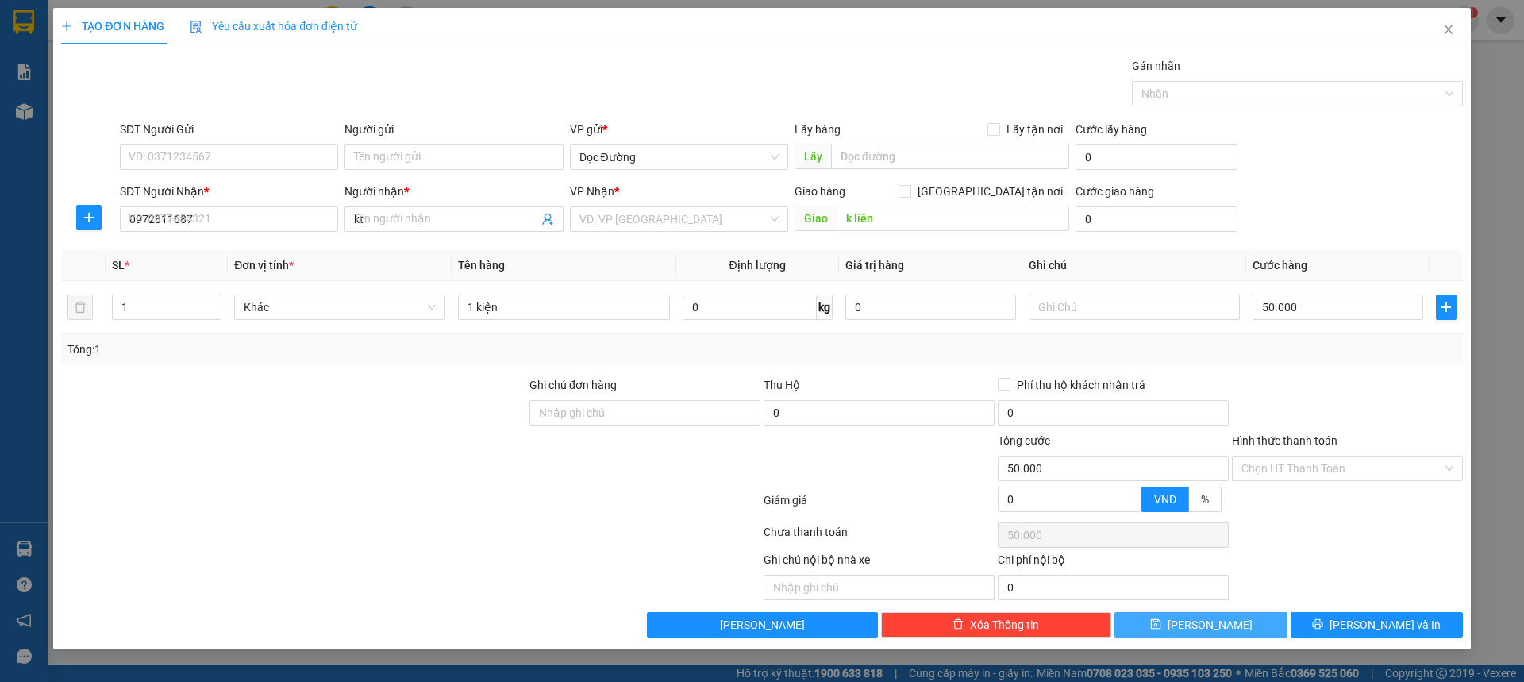
type input "0"
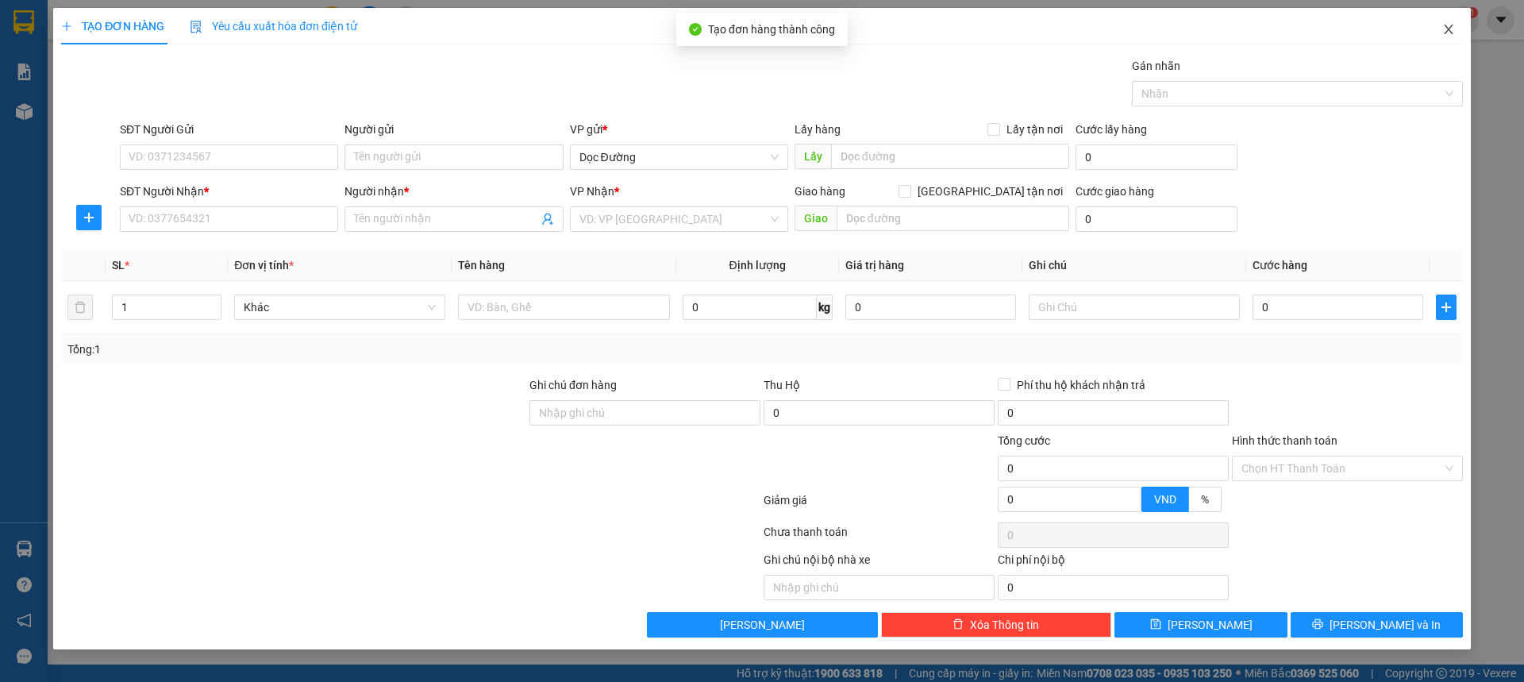
click at [1448, 25] on icon "close" at bounding box center [1448, 29] width 13 height 13
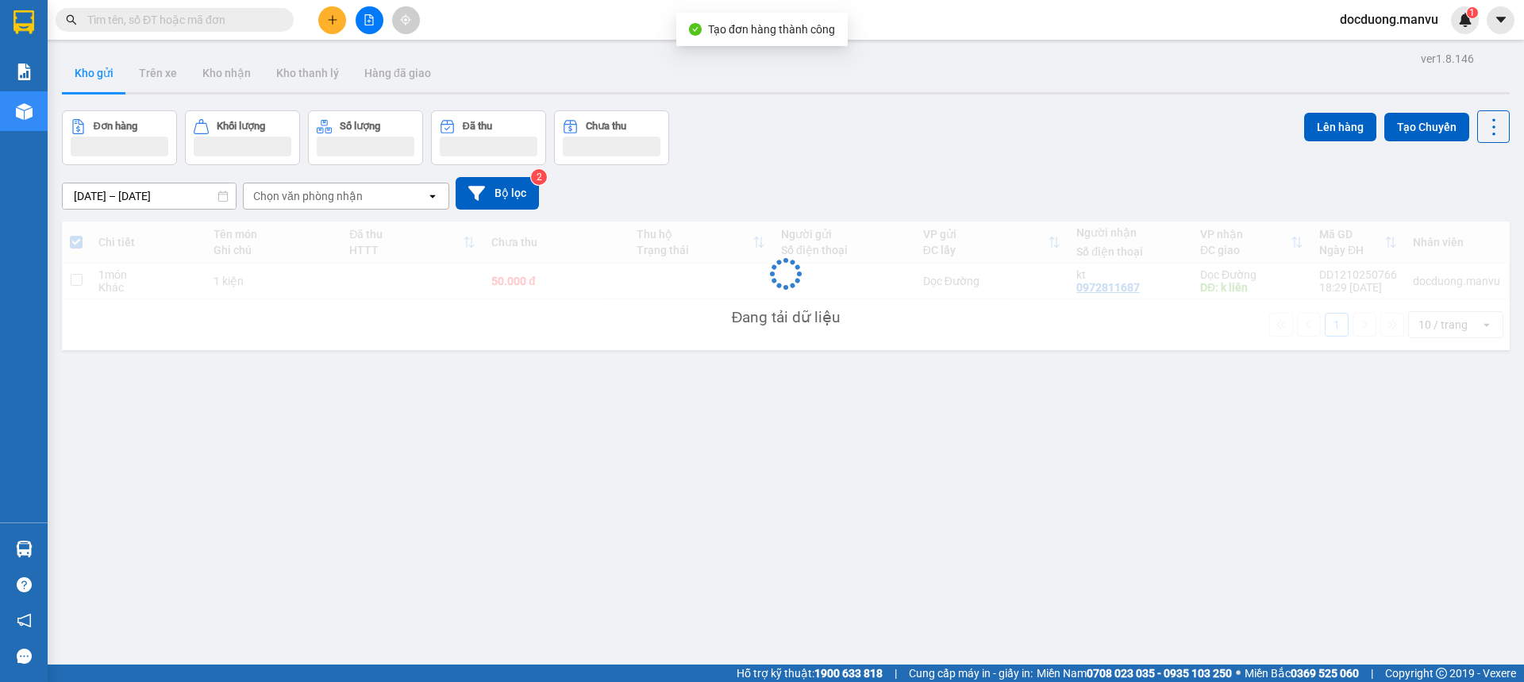
click at [774, 292] on td at bounding box center [844, 282] width 142 height 36
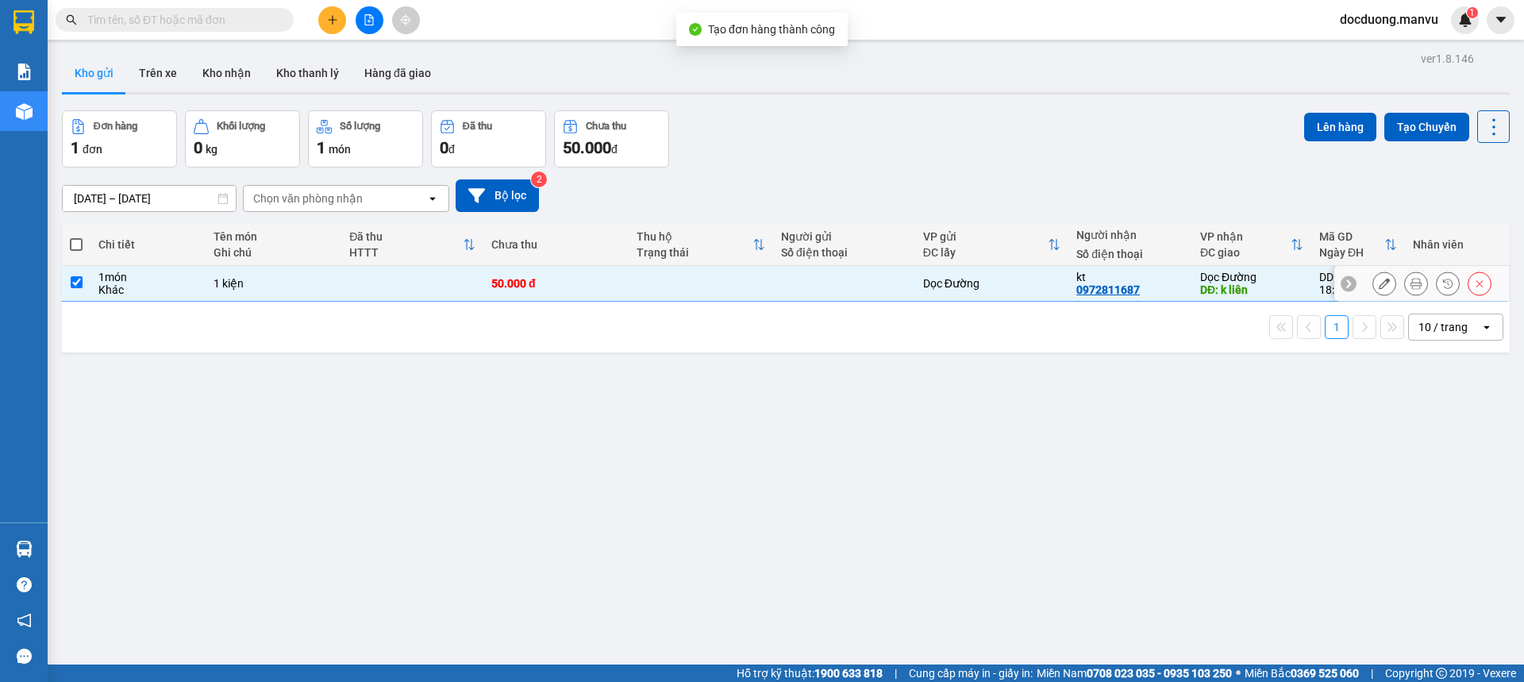
checkbox input "true"
click at [1327, 122] on button "Lên hàng" at bounding box center [1340, 127] width 72 height 29
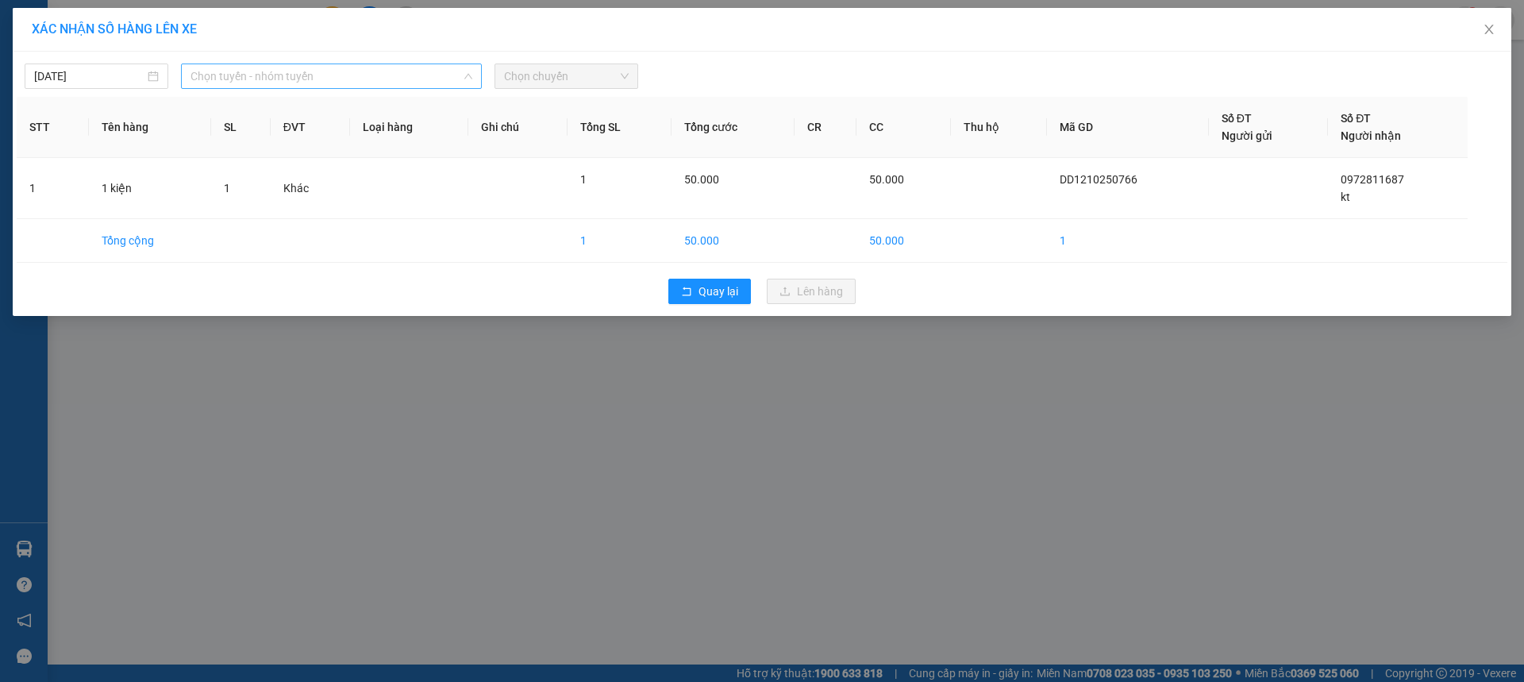
click at [354, 77] on span "Chọn tuyến - nhóm tuyến" at bounding box center [332, 76] width 282 height 24
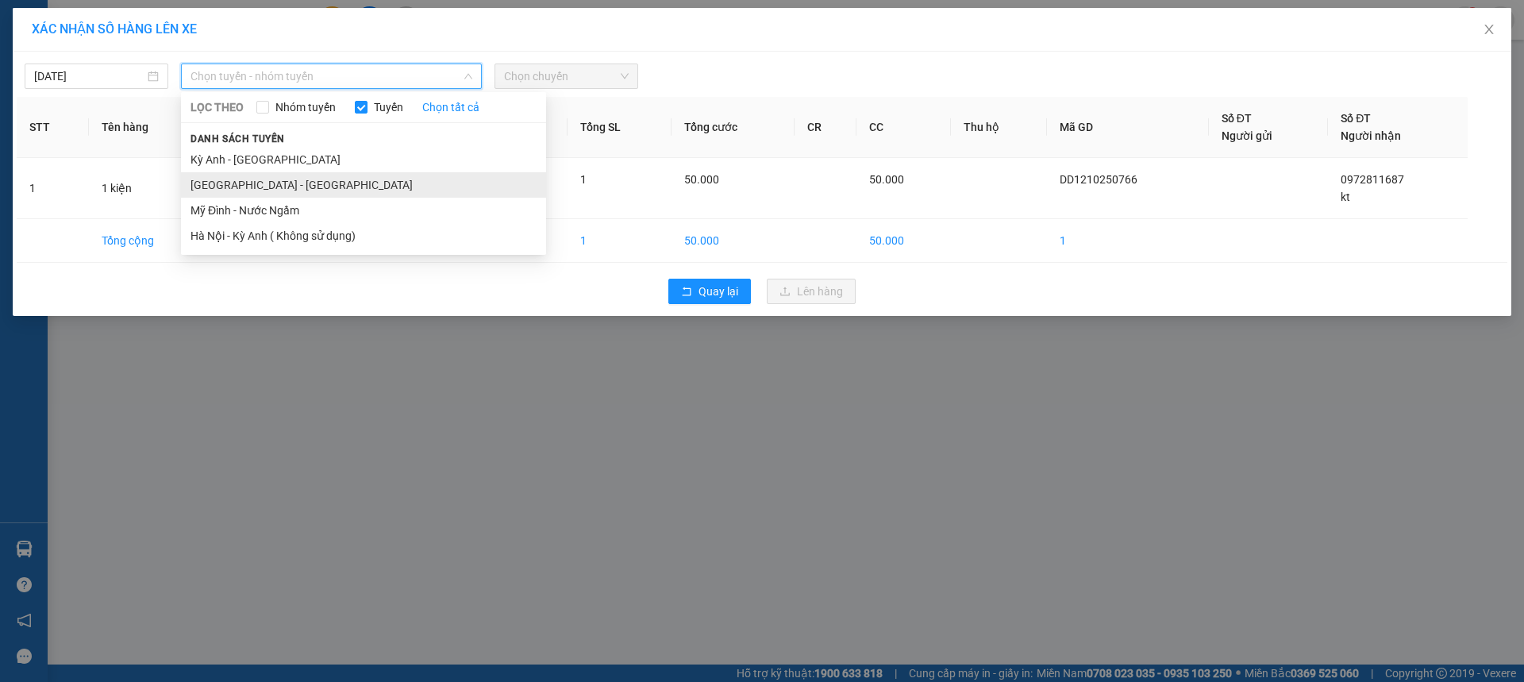
drag, startPoint x: 253, startPoint y: 182, endPoint x: 314, endPoint y: 153, distance: 67.5
click at [254, 179] on li "[GEOGRAPHIC_DATA] - [GEOGRAPHIC_DATA]" at bounding box center [363, 184] width 365 height 25
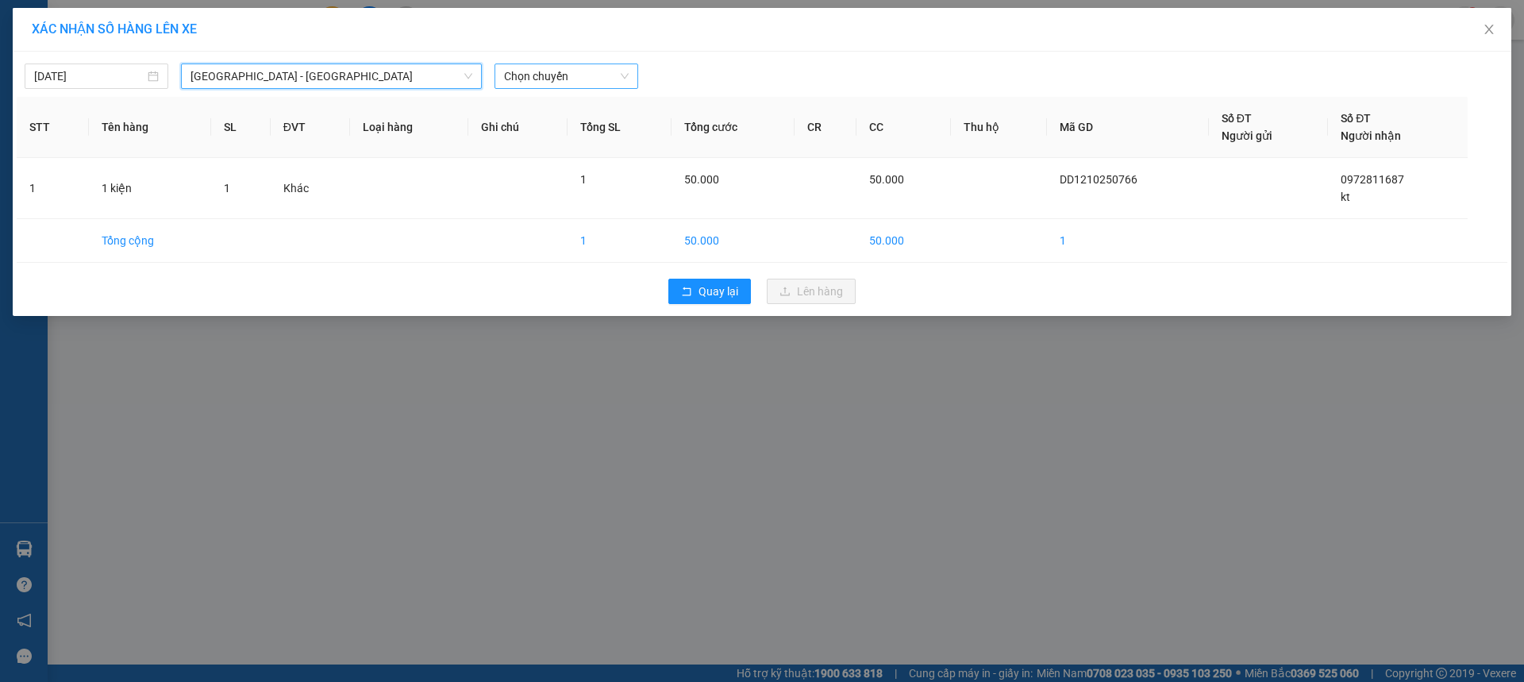
drag, startPoint x: 540, startPoint y: 90, endPoint x: 578, endPoint y: 76, distance: 40.4
click at [542, 88] on div "[DATE] [GEOGRAPHIC_DATA] - [GEOGRAPHIC_DATA] [GEOGRAPHIC_DATA] [GEOGRAPHIC_DATA…" at bounding box center [762, 184] width 1499 height 264
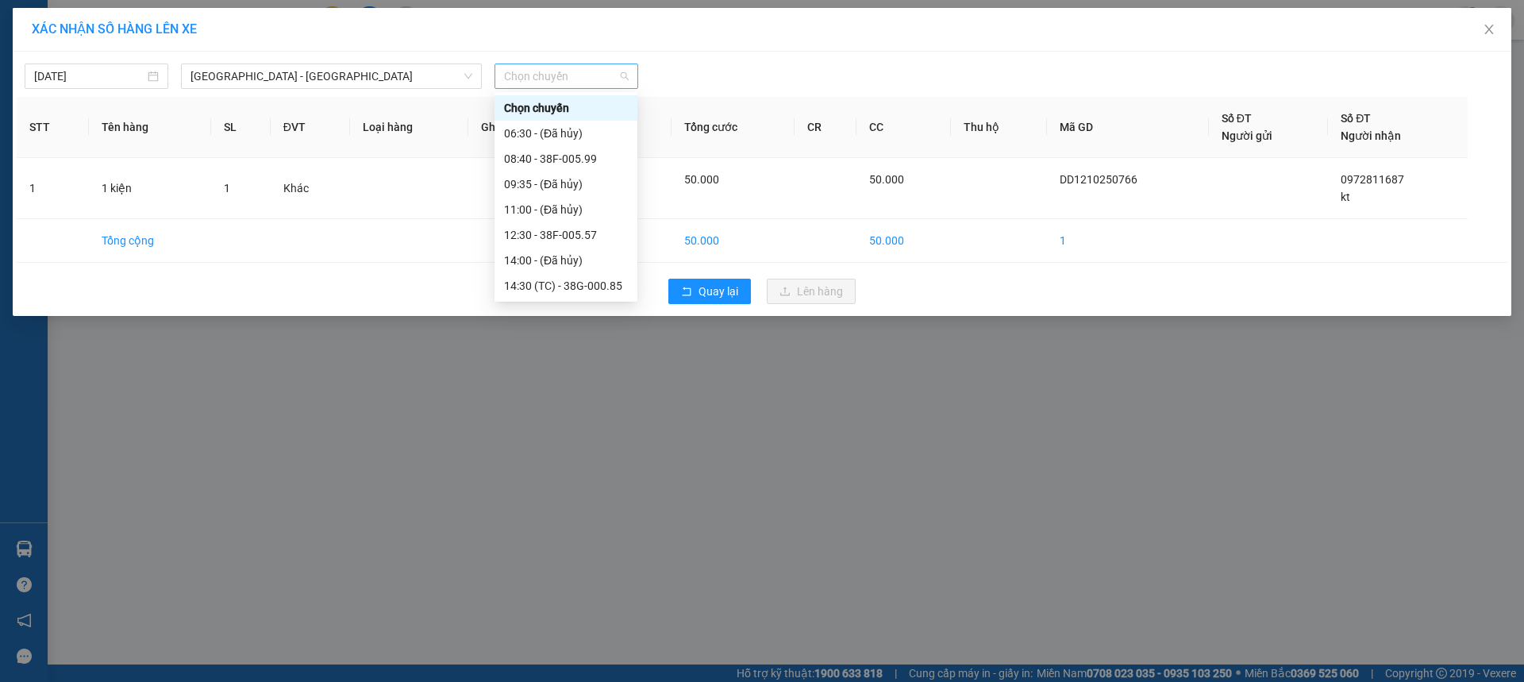
click at [581, 75] on span "Chọn chuyến" at bounding box center [566, 76] width 125 height 24
click at [578, 229] on div "12:30 - 38F-005.57" at bounding box center [566, 234] width 124 height 17
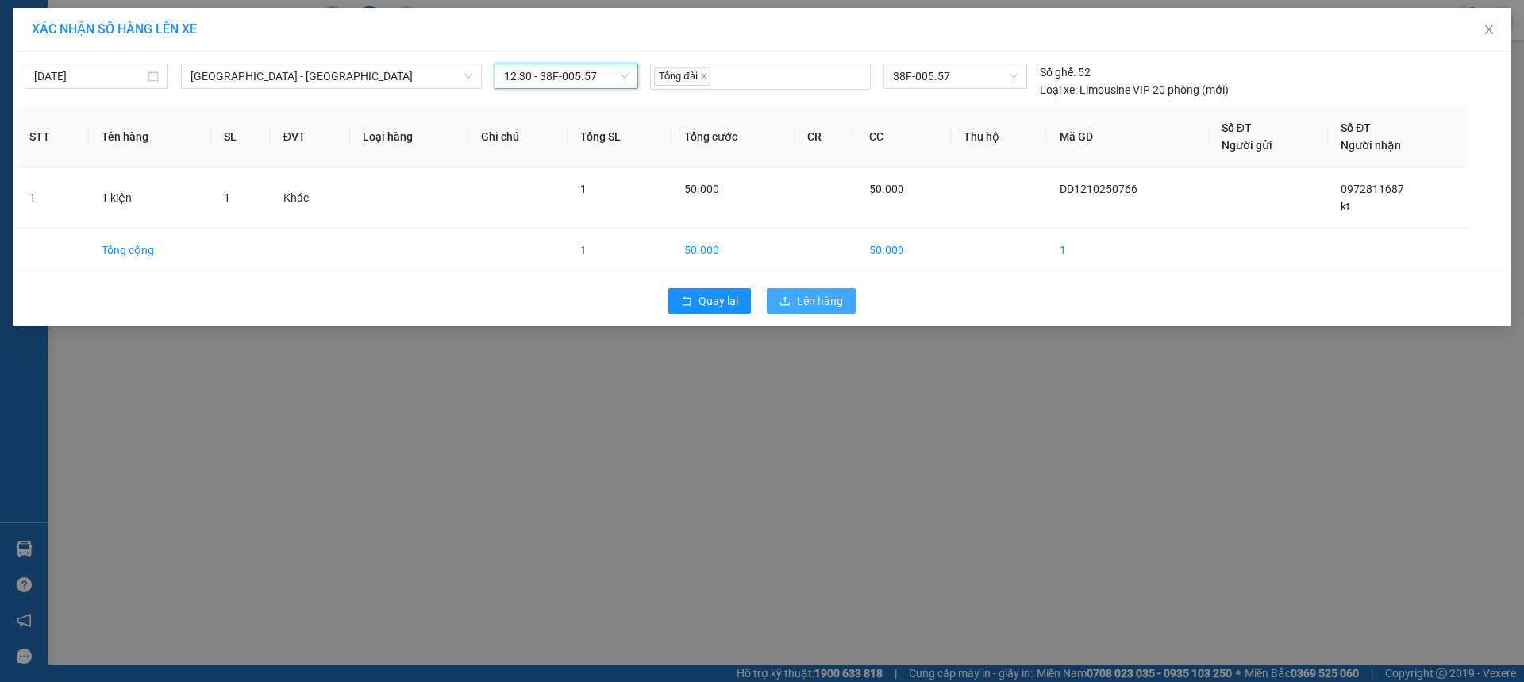
click at [841, 299] on span "Lên hàng" at bounding box center [820, 300] width 46 height 17
